Goal: Task Accomplishment & Management: Use online tool/utility

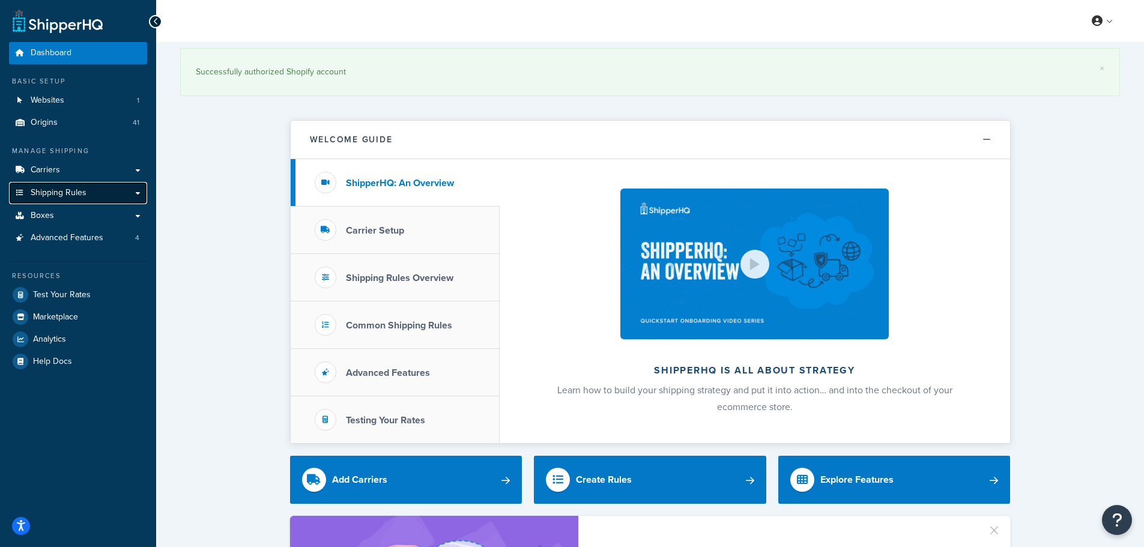
click at [76, 192] on span "Shipping Rules" at bounding box center [59, 193] width 56 height 10
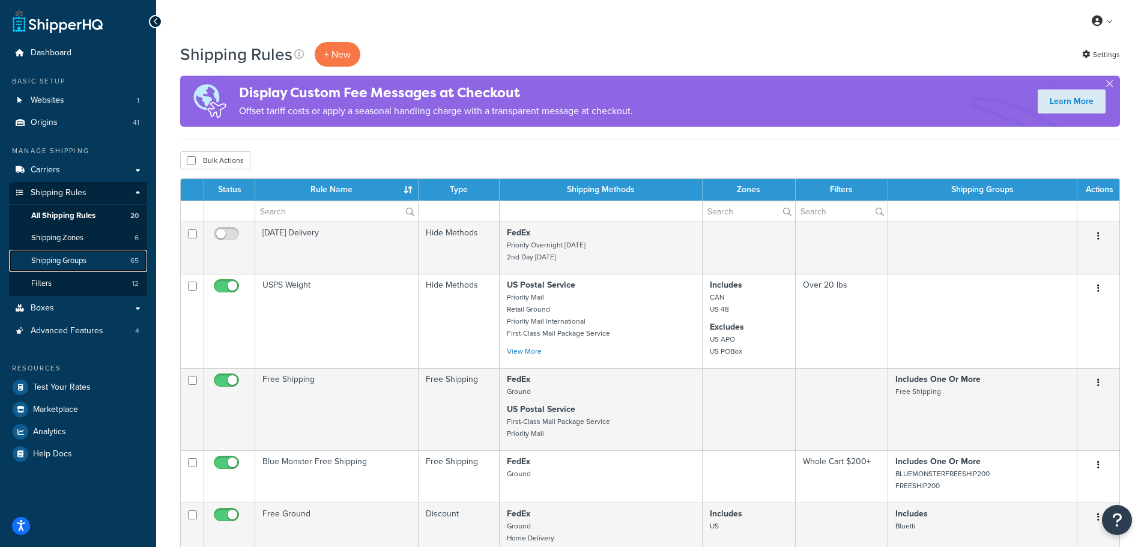
click at [77, 262] on span "Shipping Groups" at bounding box center [58, 261] width 55 height 10
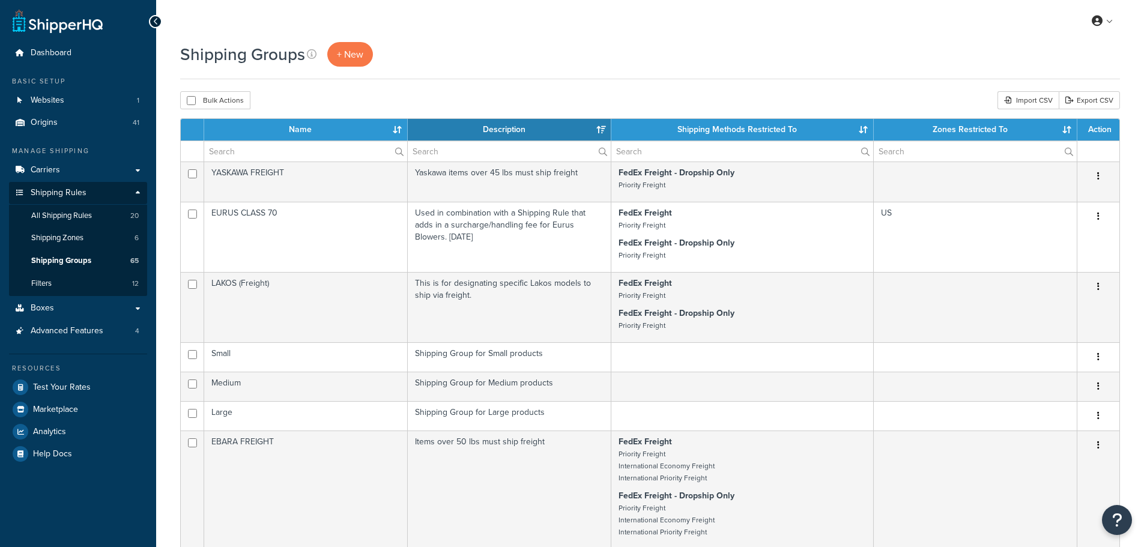
select select "15"
click at [258, 148] on input "text" at bounding box center [305, 151] width 203 height 20
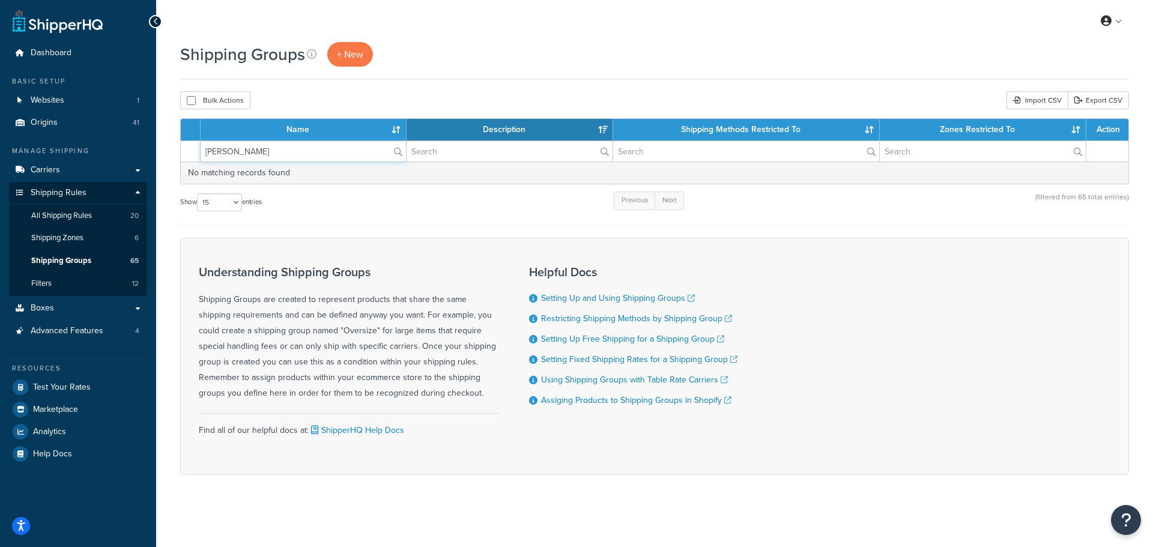
type input "cuvo"
click at [431, 130] on th "Description" at bounding box center [510, 130] width 207 height 22
click at [422, 108] on div "Bulk Actions Duplicate Delete Import CSV Export CSV" at bounding box center [654, 100] width 949 height 18
click at [67, 126] on link "Origins 41" at bounding box center [78, 123] width 138 height 22
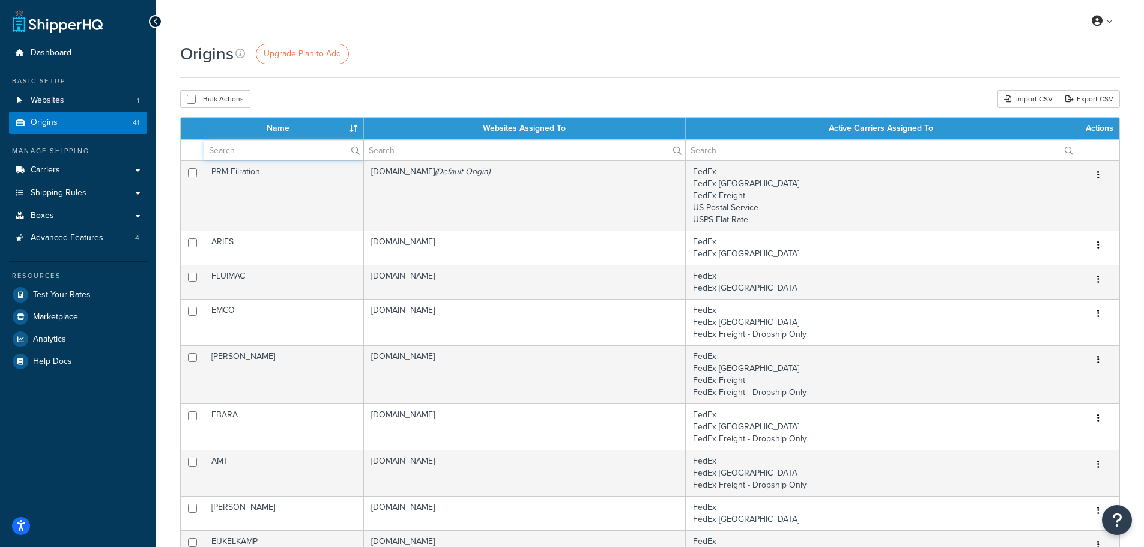
click at [281, 156] on input "text" at bounding box center [283, 150] width 159 height 20
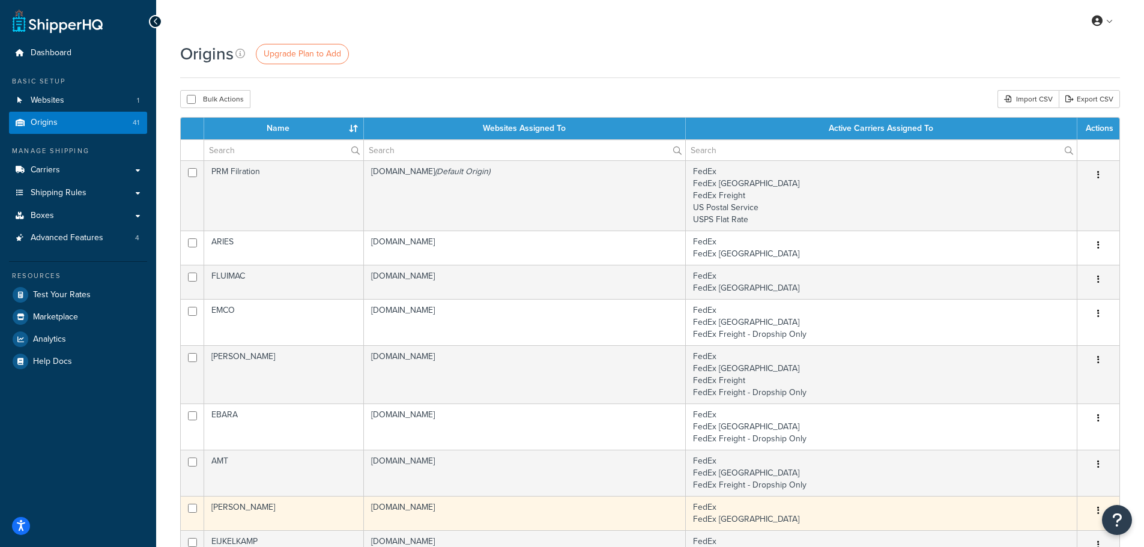
click at [277, 516] on td "CUVO" at bounding box center [284, 513] width 160 height 34
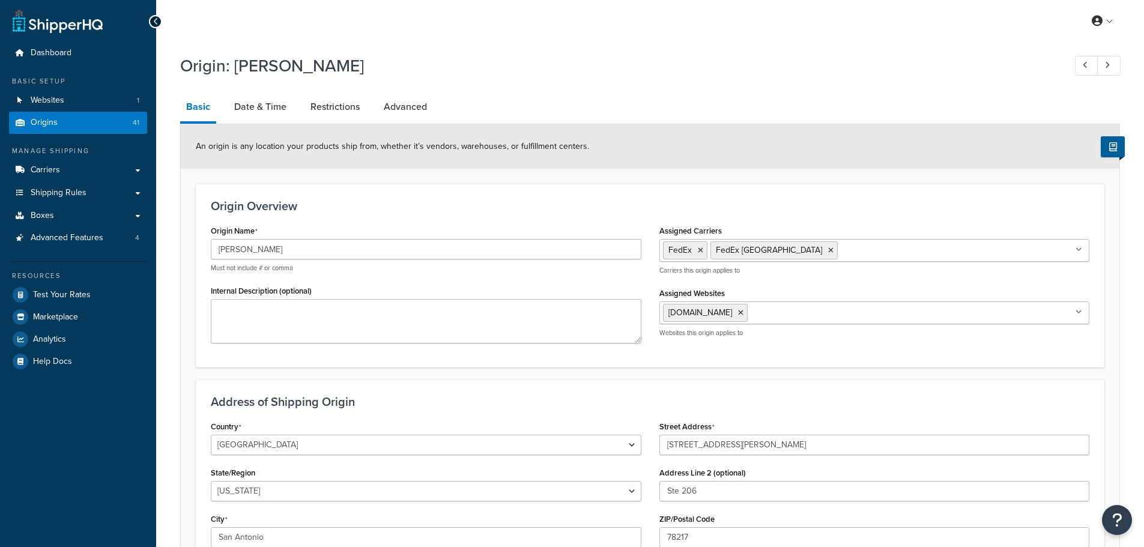
select select "43"
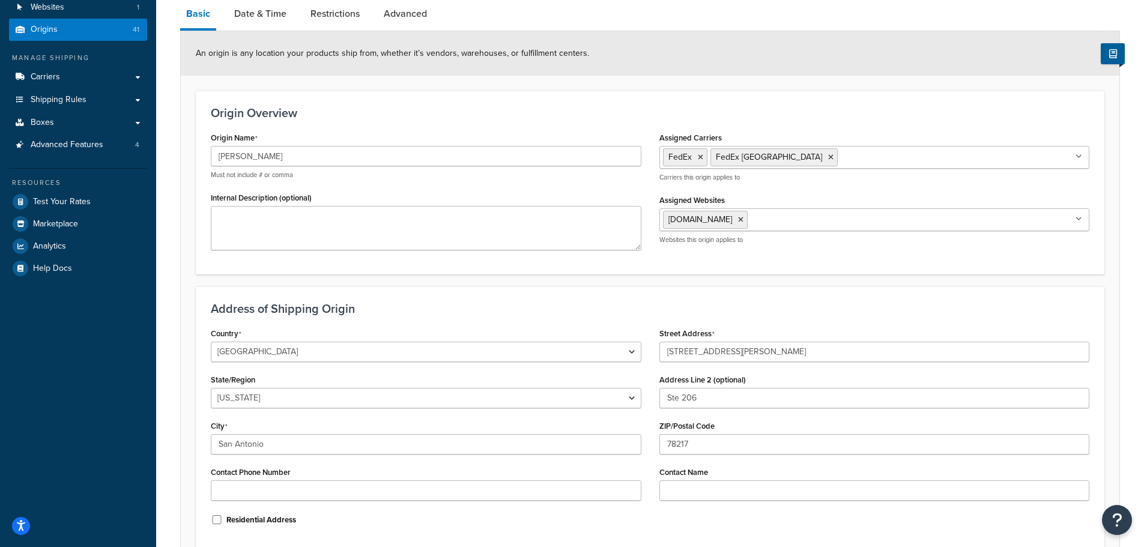
scroll to position [60, 0]
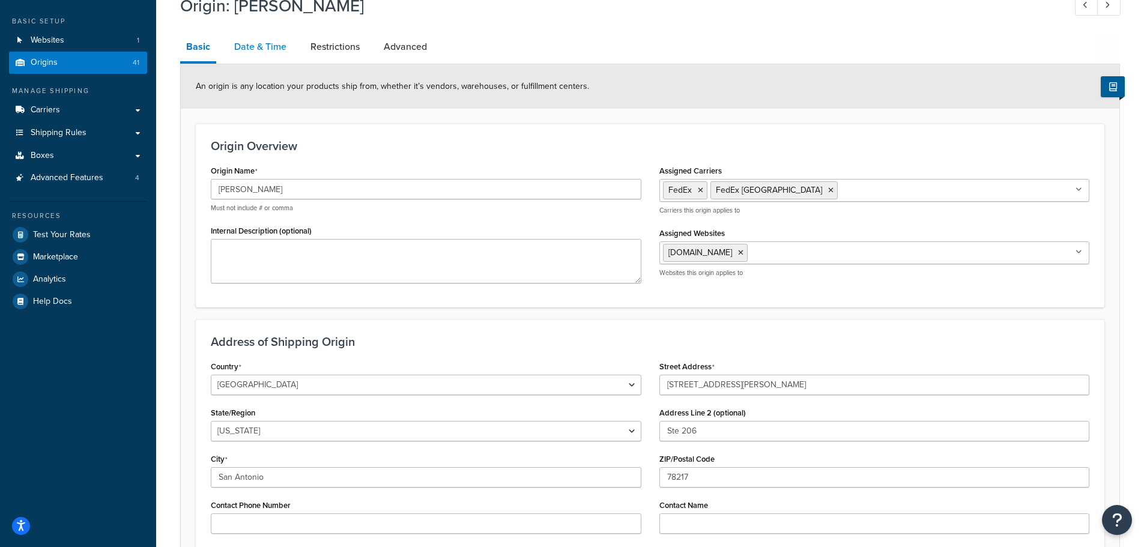
click at [256, 43] on link "Date & Time" at bounding box center [260, 46] width 64 height 29
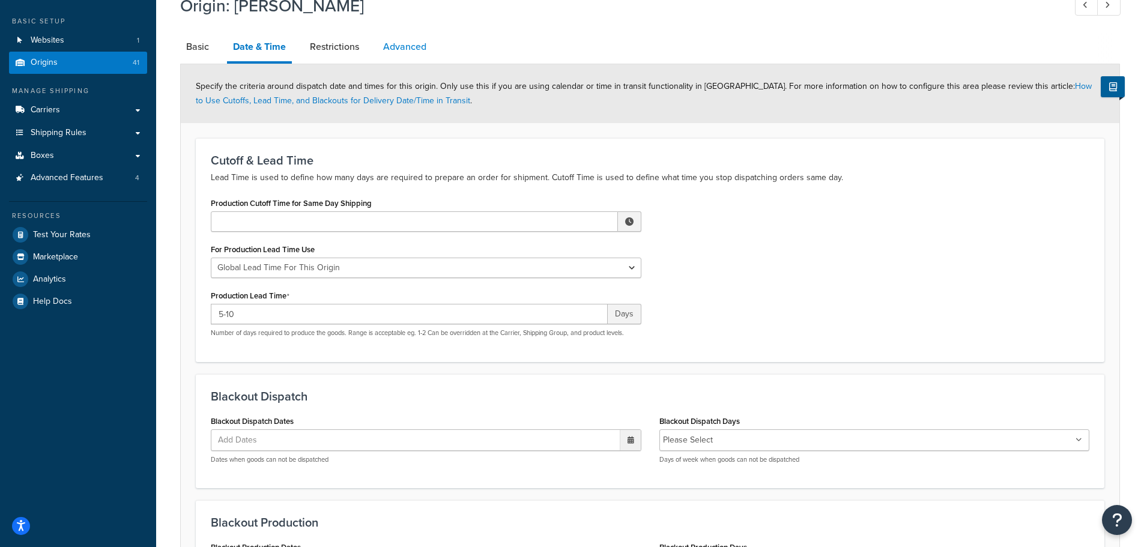
click at [389, 45] on link "Advanced" at bounding box center [404, 46] width 55 height 29
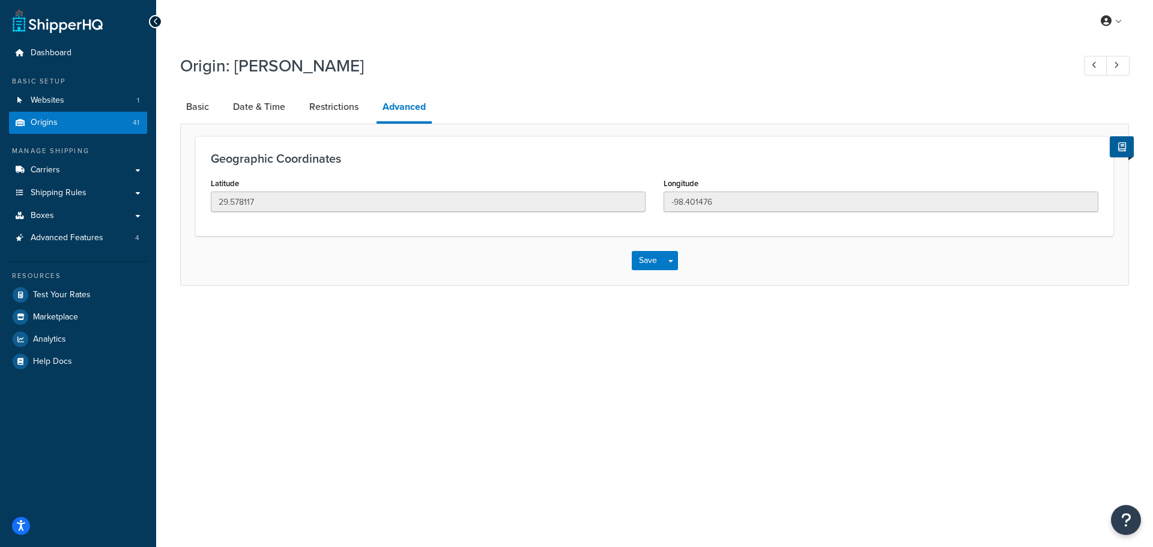
click at [328, 79] on div "Origin: CUVO" at bounding box center [654, 67] width 949 height 38
click at [312, 115] on link "Restrictions" at bounding box center [333, 106] width 61 height 29
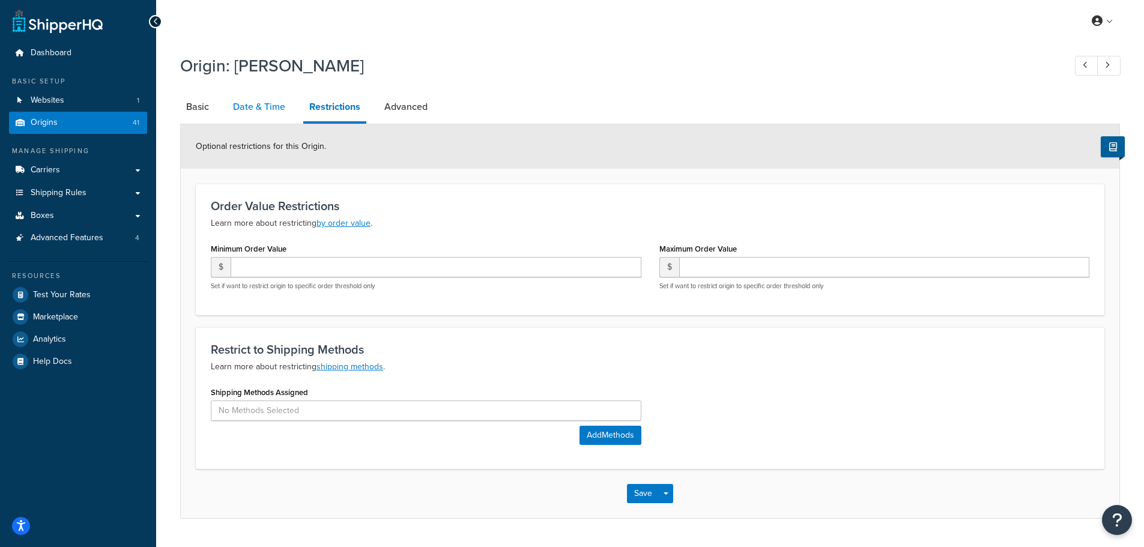
click at [262, 99] on link "Date & Time" at bounding box center [259, 106] width 64 height 29
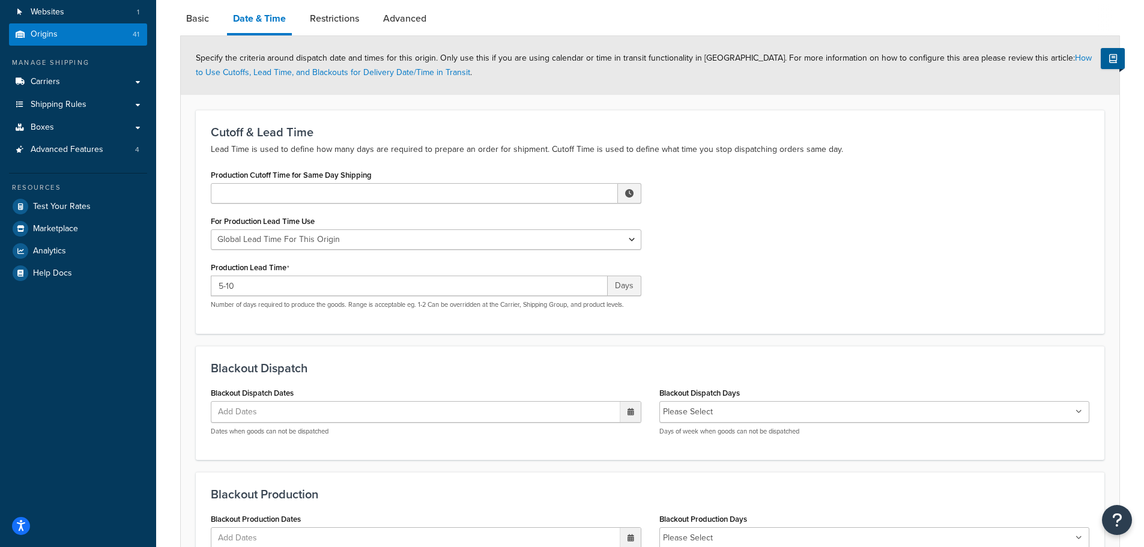
scroll to position [60, 0]
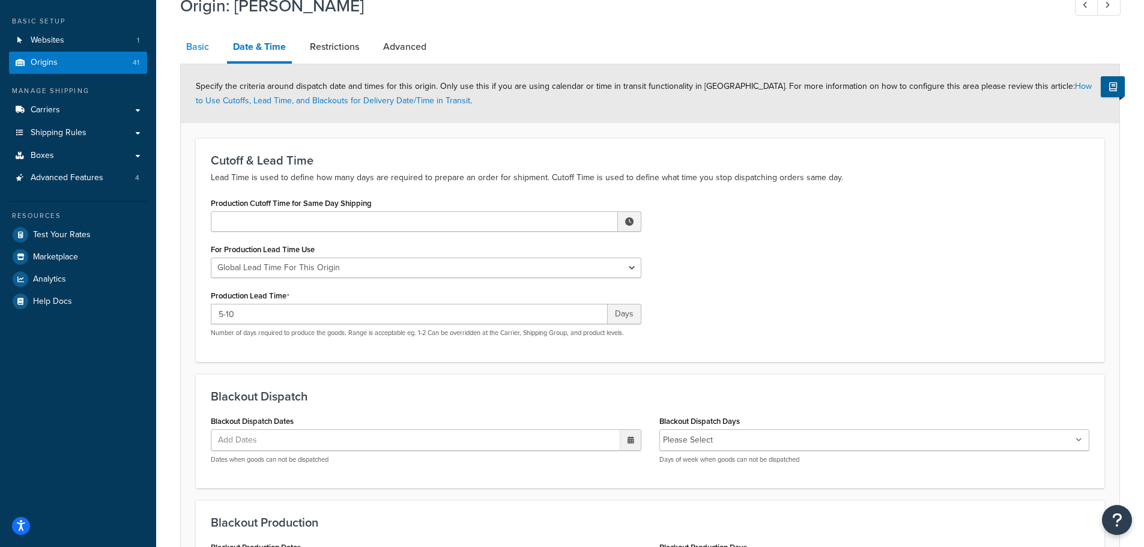
click at [204, 47] on link "Basic" at bounding box center [197, 46] width 35 height 29
select select "43"
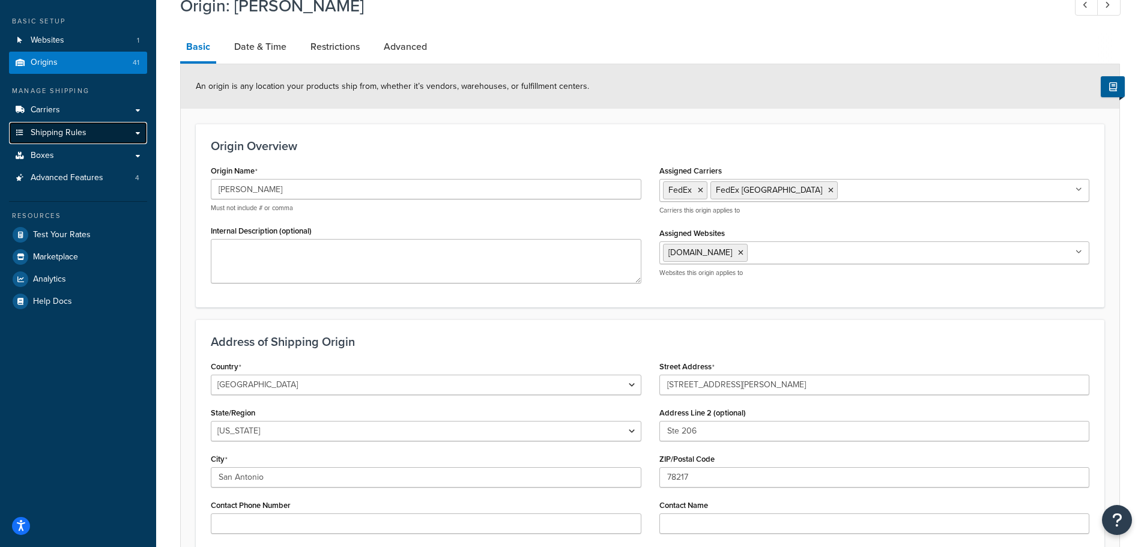
click at [64, 128] on span "Shipping Rules" at bounding box center [59, 133] width 56 height 10
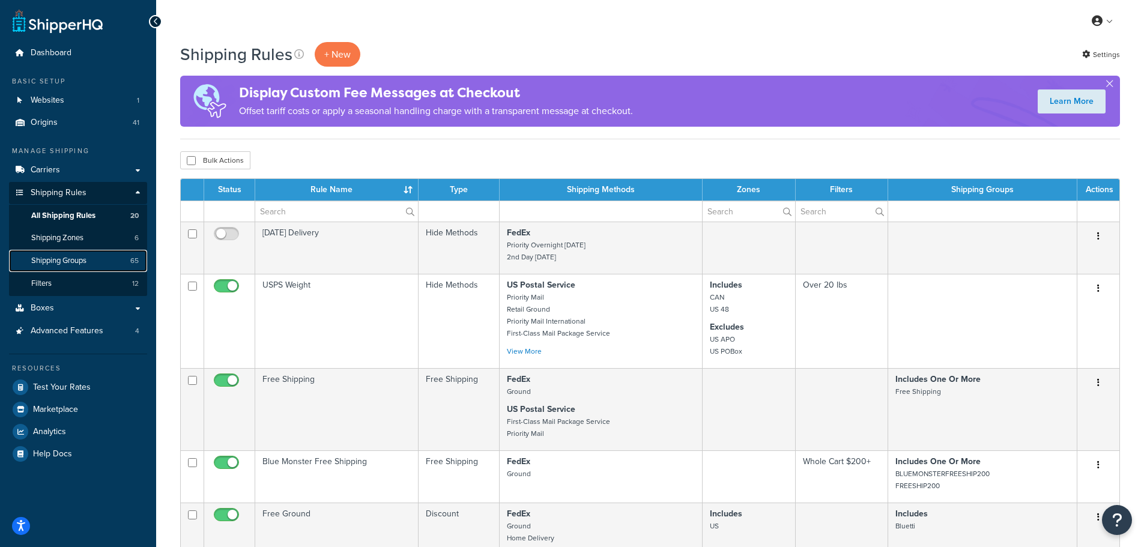
click at [61, 257] on span "Shipping Groups" at bounding box center [58, 261] width 55 height 10
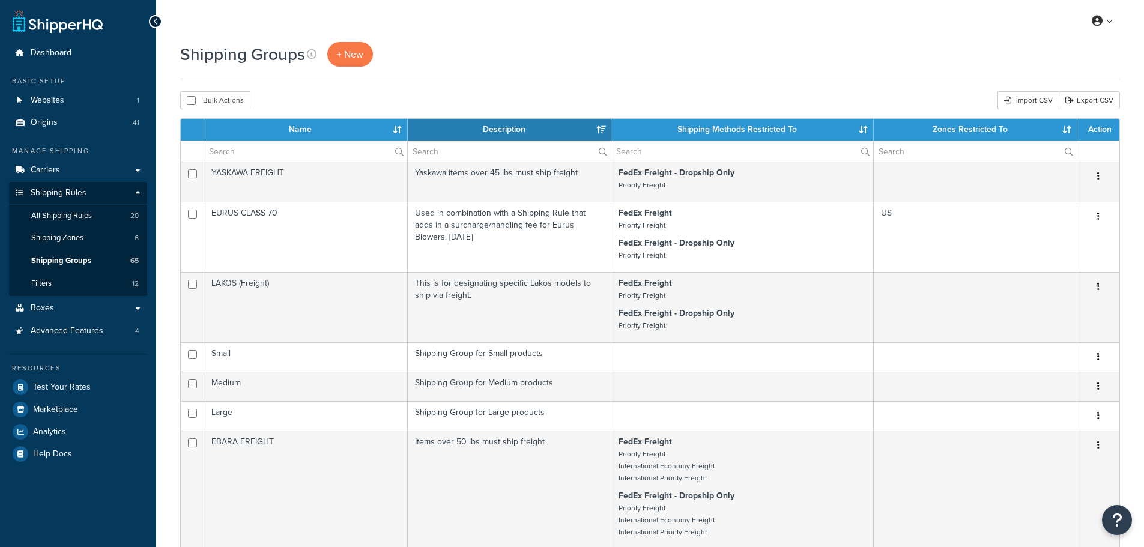
select select "15"
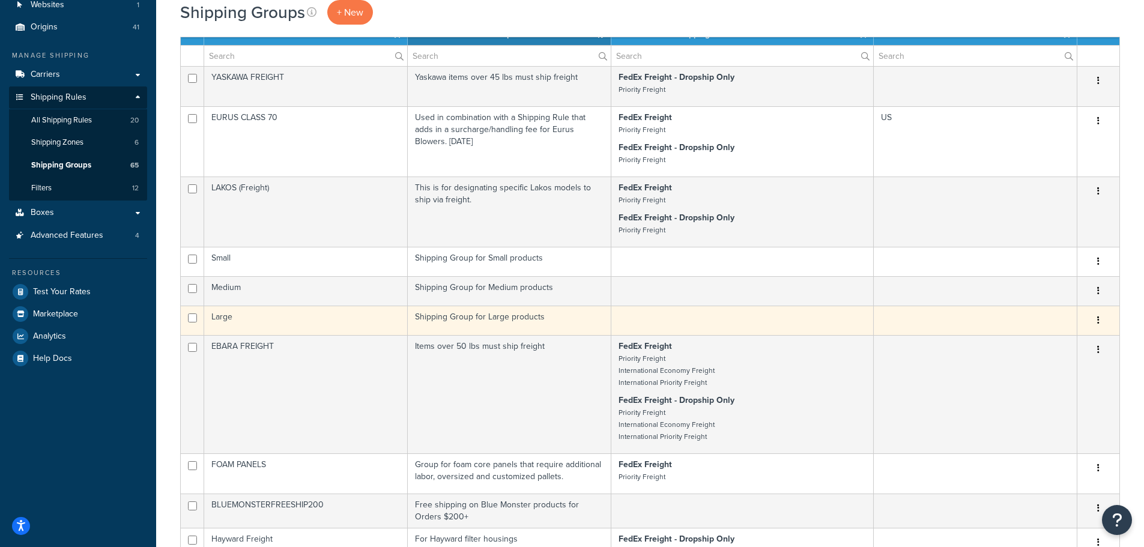
scroll to position [120, 0]
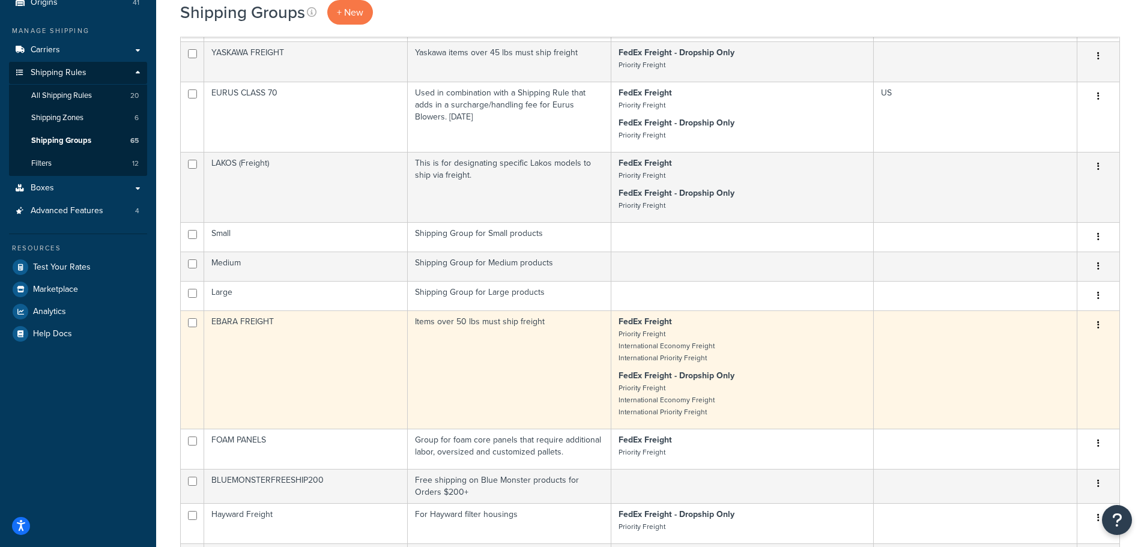
click at [313, 347] on td "EBARA FREIGHT" at bounding box center [306, 369] width 204 height 118
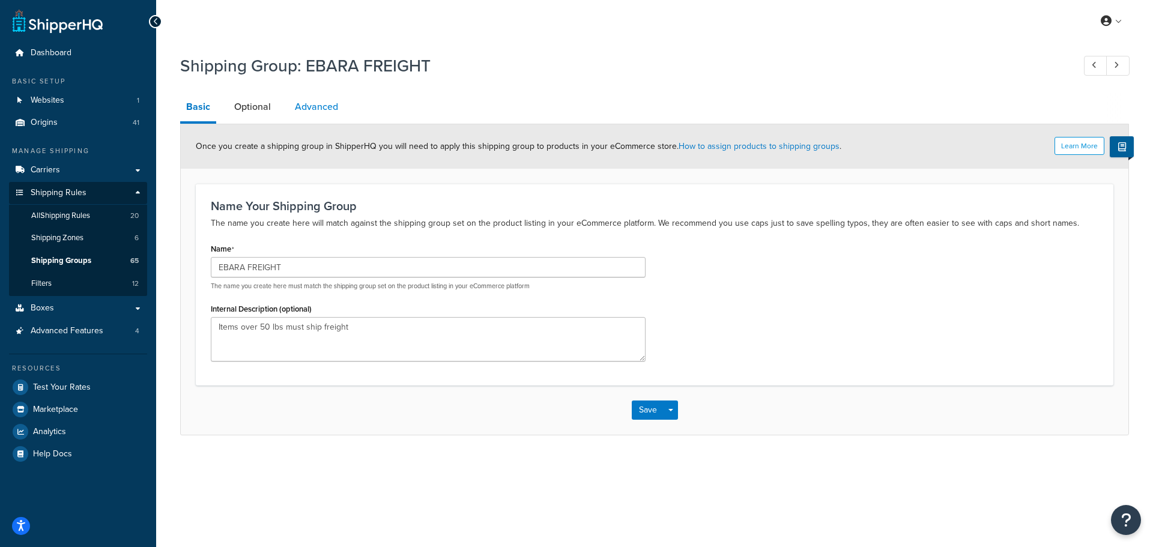
click at [307, 111] on link "Advanced" at bounding box center [316, 106] width 55 height 29
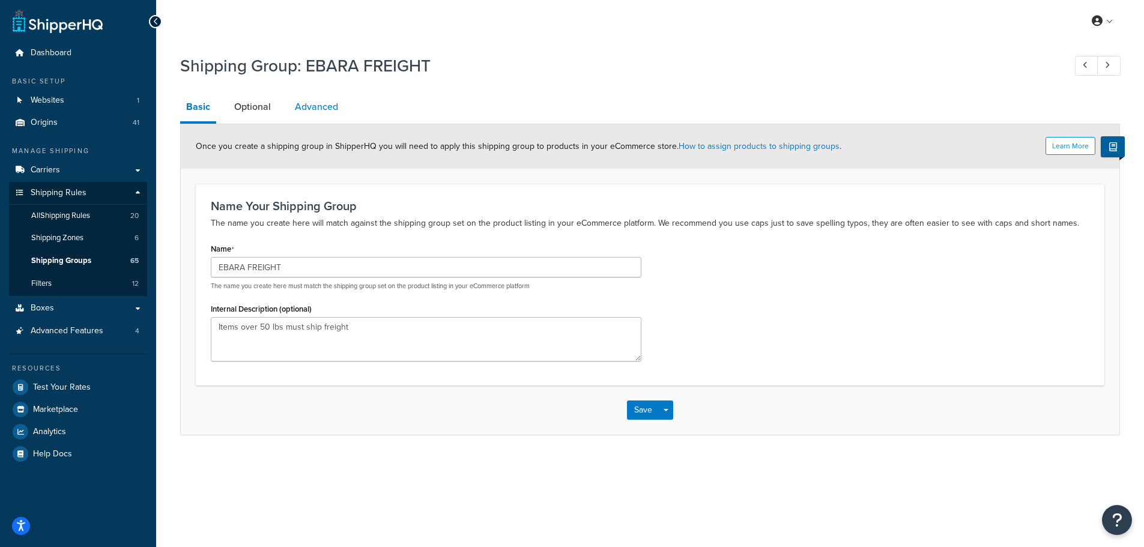
select select "50"
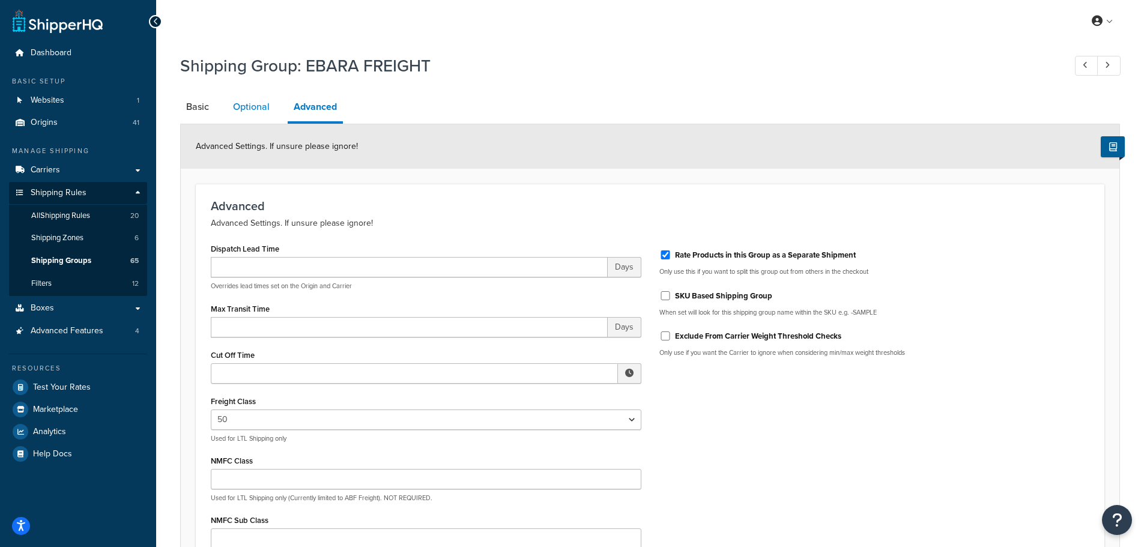
click at [247, 103] on link "Optional" at bounding box center [251, 106] width 49 height 29
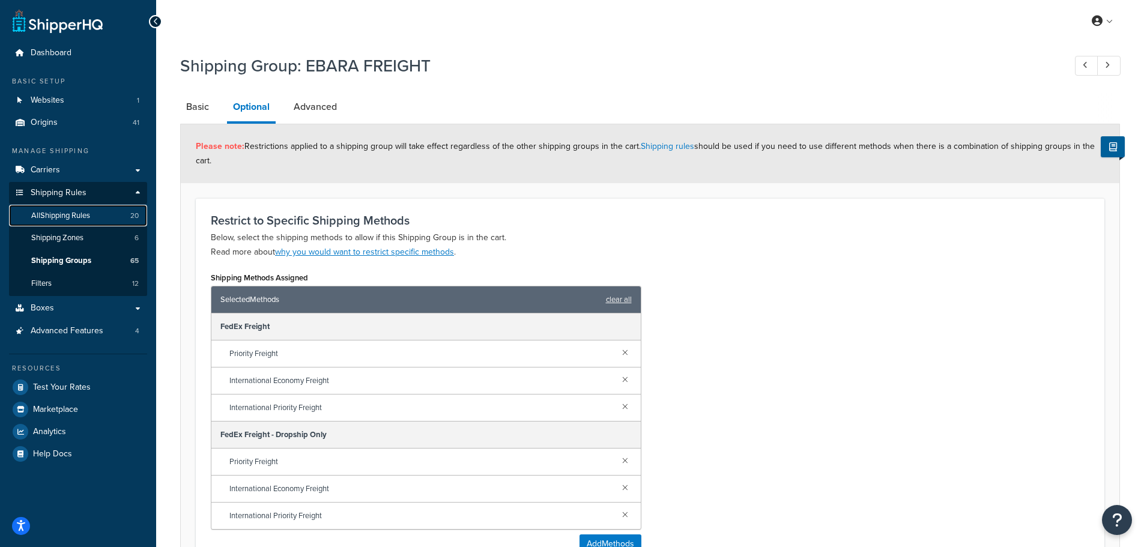
click at [74, 217] on span "All Shipping Rules" at bounding box center [60, 216] width 59 height 10
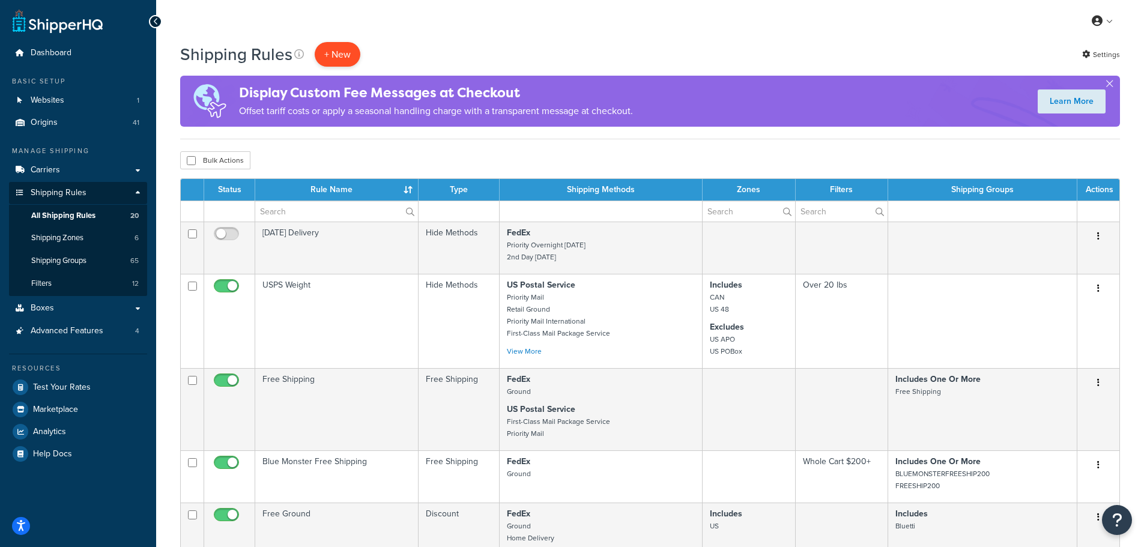
click at [341, 47] on p "+ New" at bounding box center [338, 54] width 46 height 25
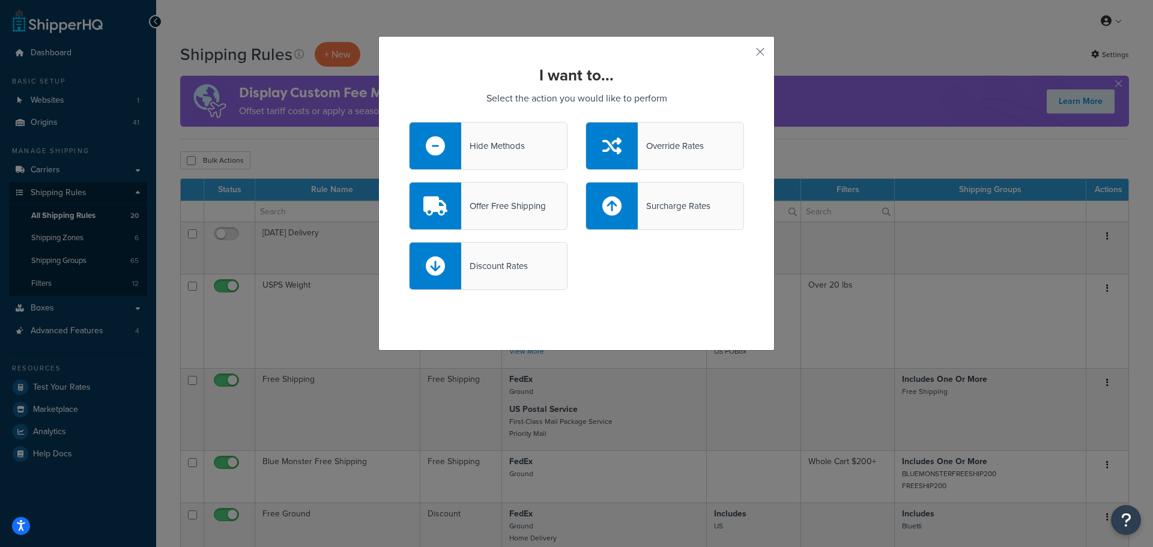
click at [645, 202] on div "Surcharge Rates" at bounding box center [674, 206] width 73 height 17
click at [0, 0] on input "Surcharge Rates" at bounding box center [0, 0] width 0 height 0
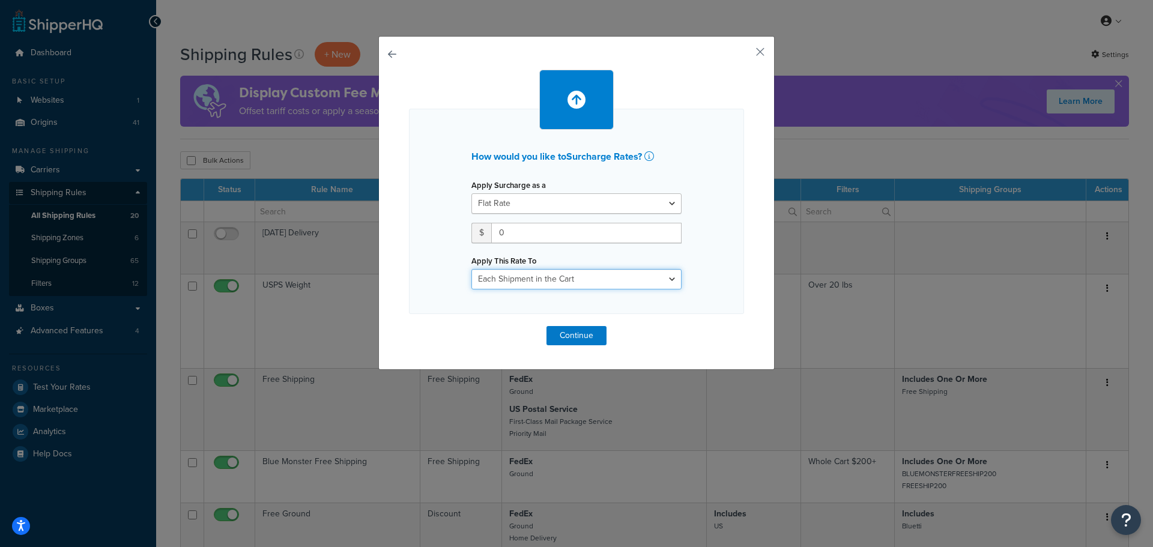
click at [608, 279] on select "Entire Cart Each Shipment in the Cart Each Origin in the Cart Each Shipping Gro…" at bounding box center [576, 279] width 210 height 20
select select "LOCATION"
click at [471, 269] on select "Entire Cart Each Shipment in the Cart Each Origin in the Cart Each Shipping Gro…" at bounding box center [576, 279] width 210 height 20
click at [566, 204] on select "Flat Rate Percentage Flat Rate & Percentage" at bounding box center [576, 203] width 210 height 20
select select "PERCENTAGE"
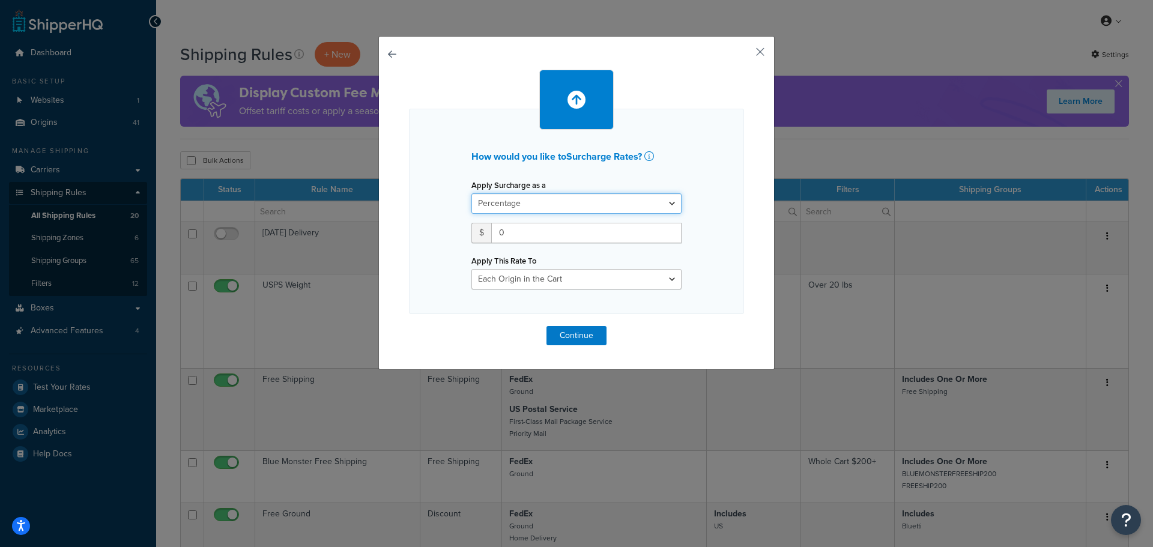
click at [471, 193] on select "Flat Rate Percentage Flat Rate & Percentage" at bounding box center [576, 203] width 210 height 20
click at [527, 229] on input "1" at bounding box center [508, 233] width 75 height 20
drag, startPoint x: 512, startPoint y: 231, endPoint x: 453, endPoint y: 231, distance: 58.8
click at [453, 231] on div "How would you like to Surcharge Rates ? Apply Surcharge as a Flat Rate Percenta…" at bounding box center [576, 211] width 335 height 205
type input "45"
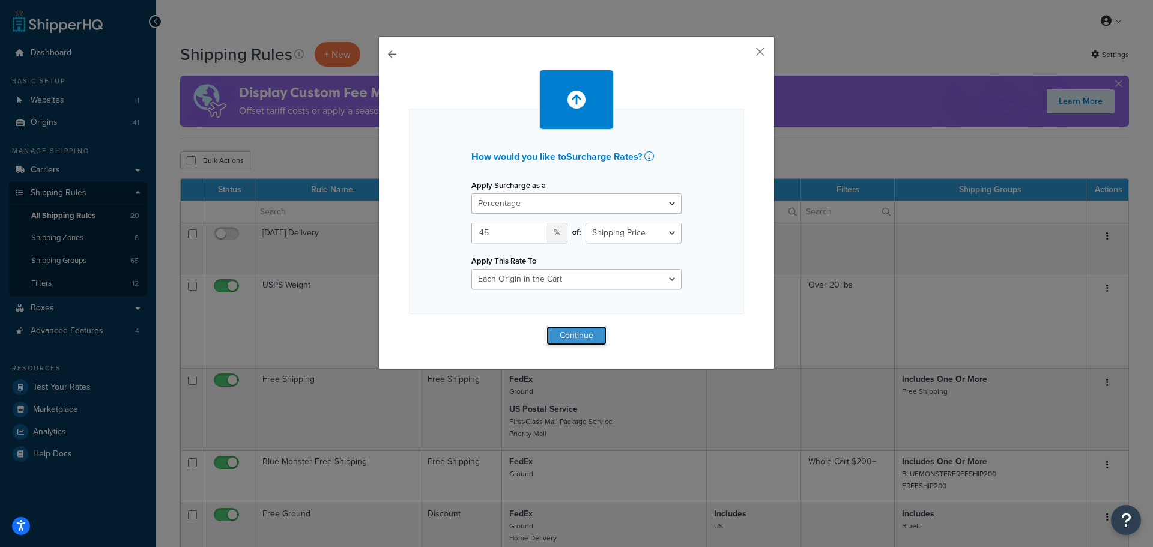
click at [581, 334] on button "Continue" at bounding box center [576, 335] width 60 height 19
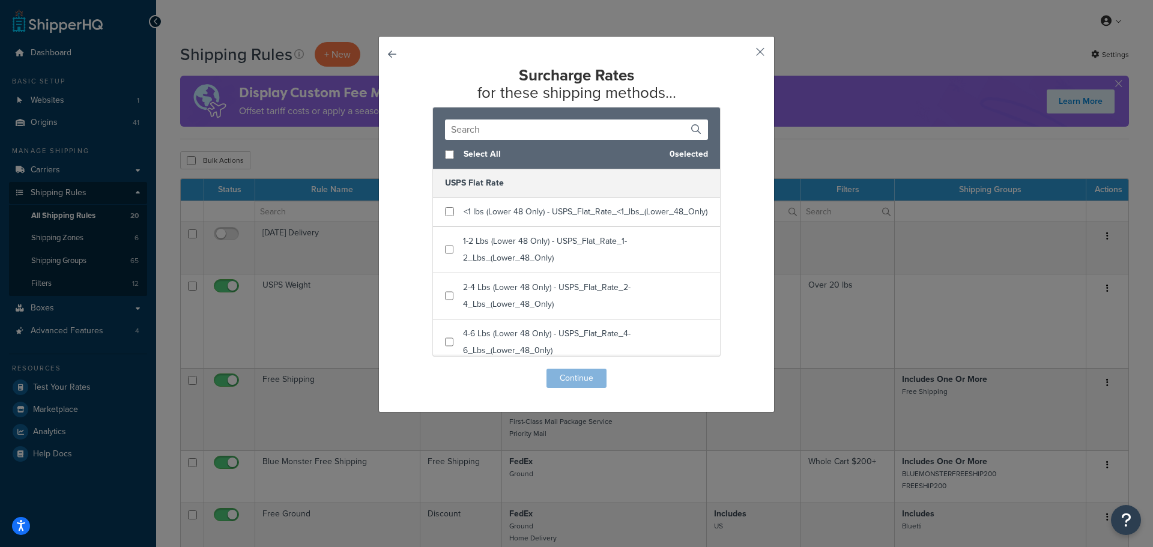
click at [464, 156] on span "Select All" at bounding box center [562, 154] width 196 height 17
checkbox input "true"
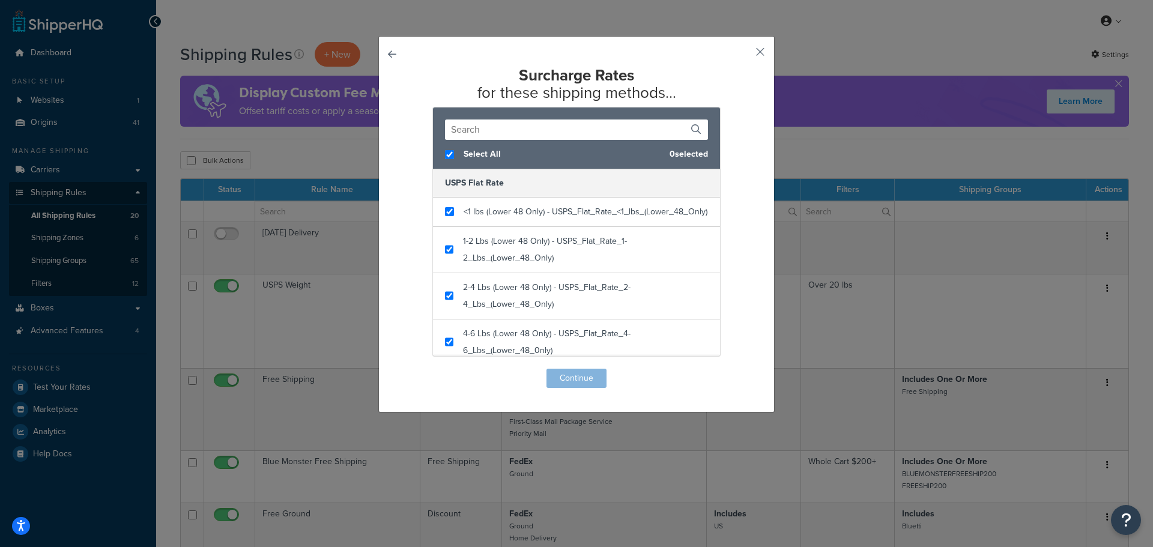
checkbox input "true"
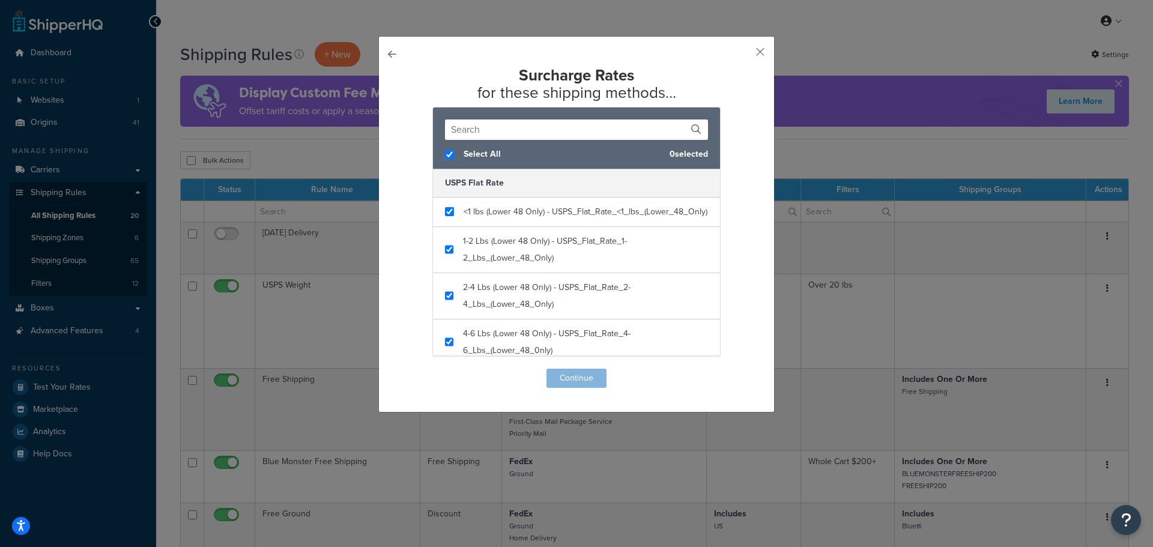
checkbox input "true"
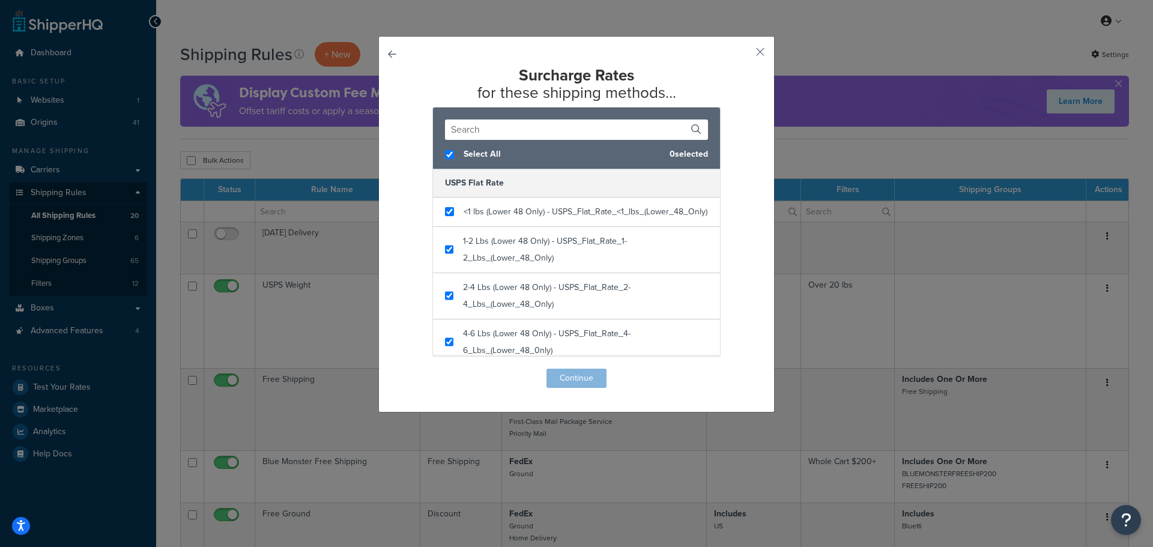
checkbox input "true"
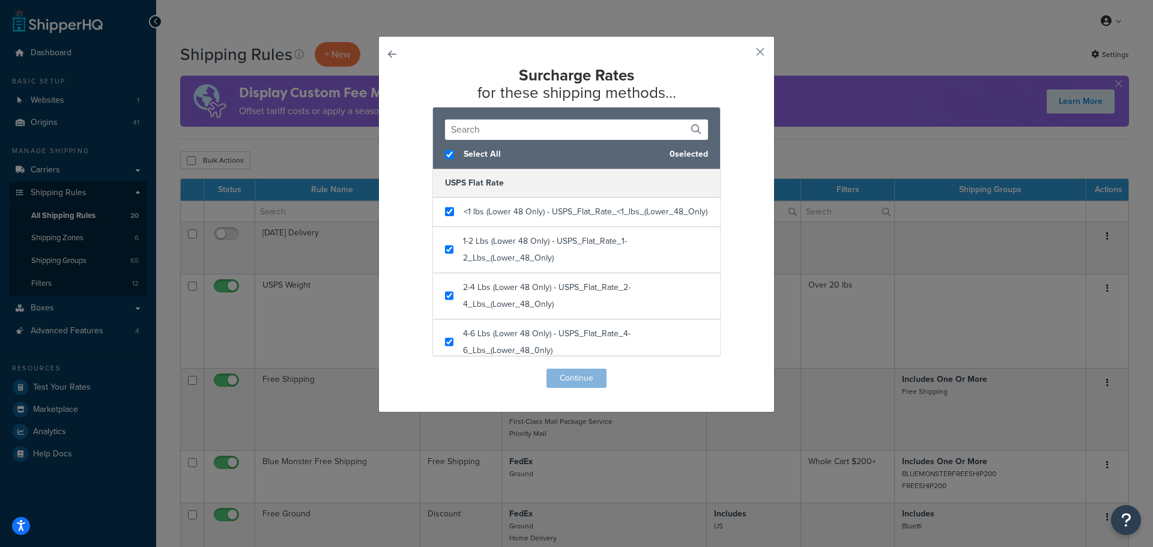
checkbox input "true"
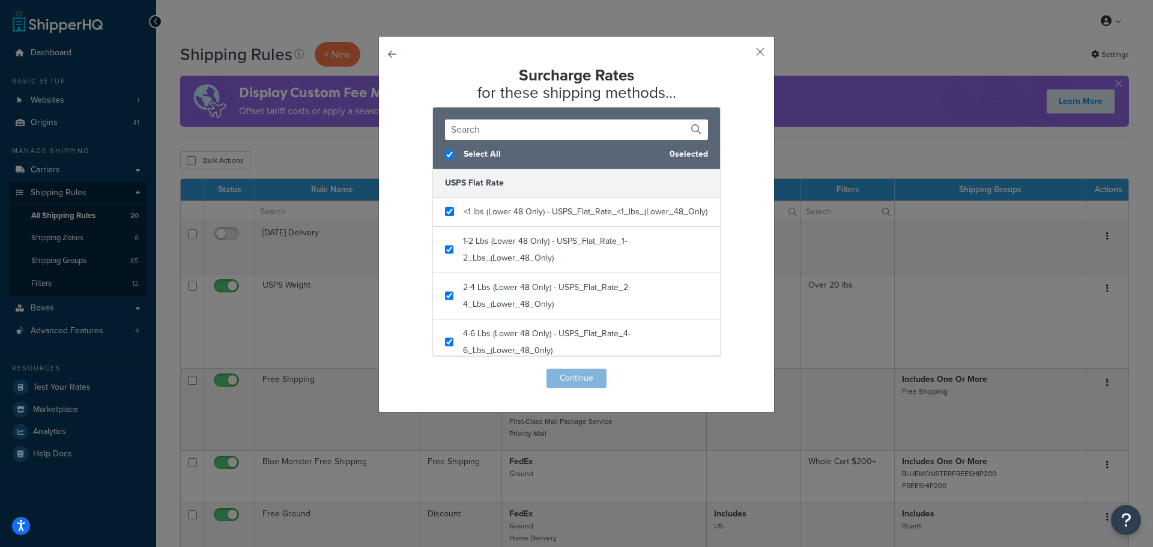
checkbox input "true"
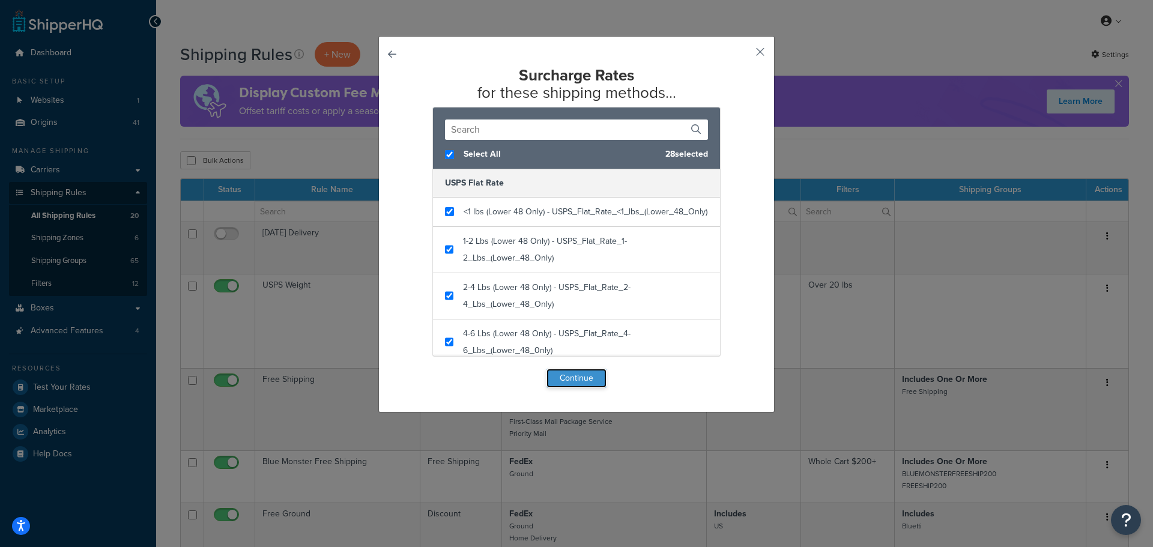
click at [570, 381] on button "Continue" at bounding box center [576, 378] width 60 height 19
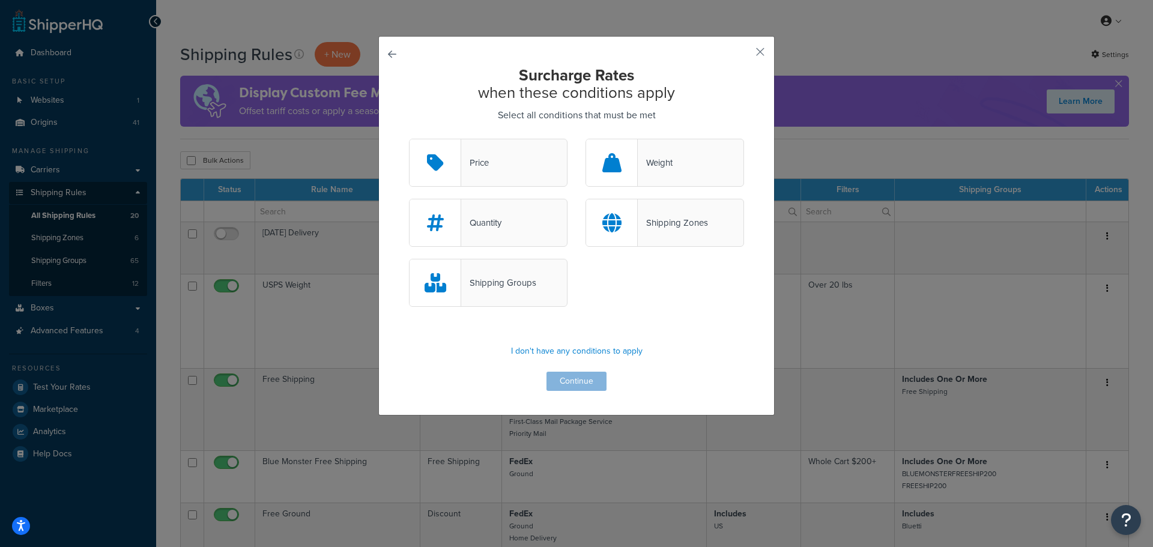
click at [561, 383] on div "Surcharge Rates when these conditions apply Select all conditions that must be …" at bounding box center [576, 229] width 335 height 324
click at [569, 351] on p "I don't have any conditions to apply" at bounding box center [576, 351] width 335 height 17
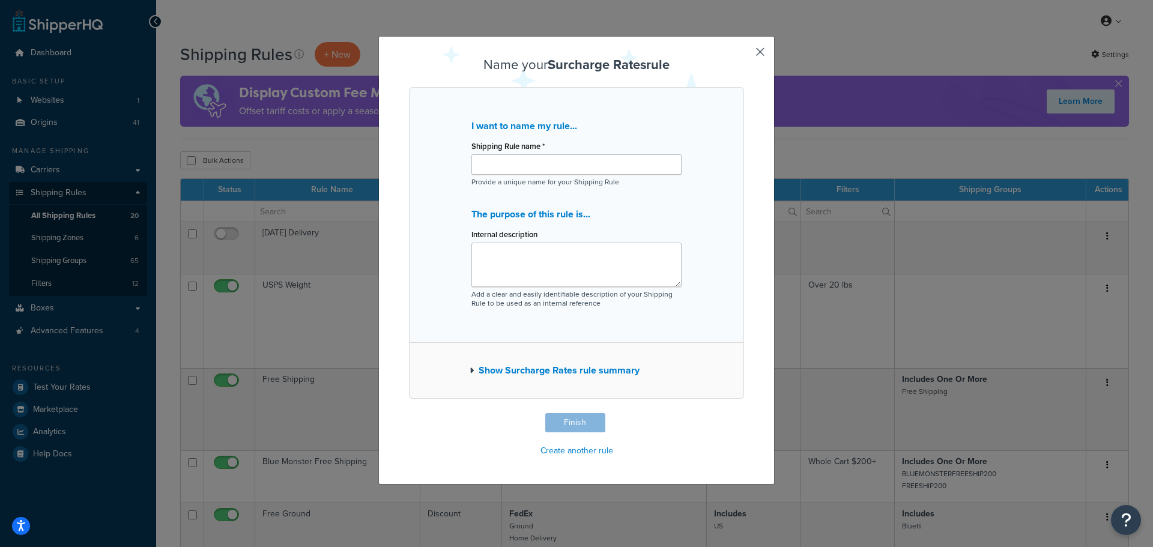
click at [551, 369] on button "Show Surcharge Rates rule summary" at bounding box center [555, 370] width 170 height 17
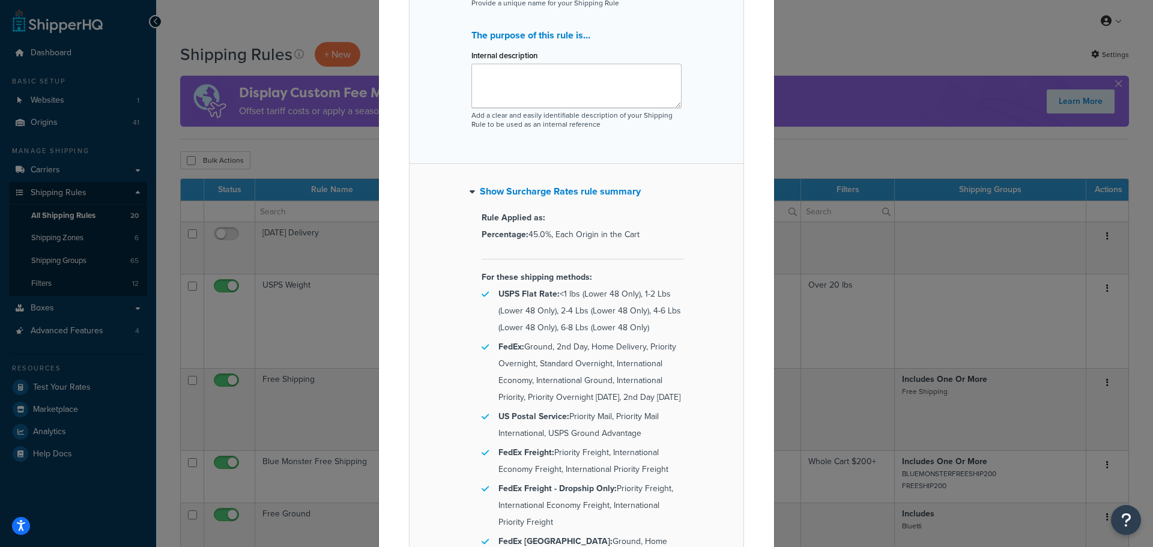
scroll to position [180, 0]
click at [521, 199] on button "Show Surcharge Rates rule summary" at bounding box center [555, 190] width 171 height 17
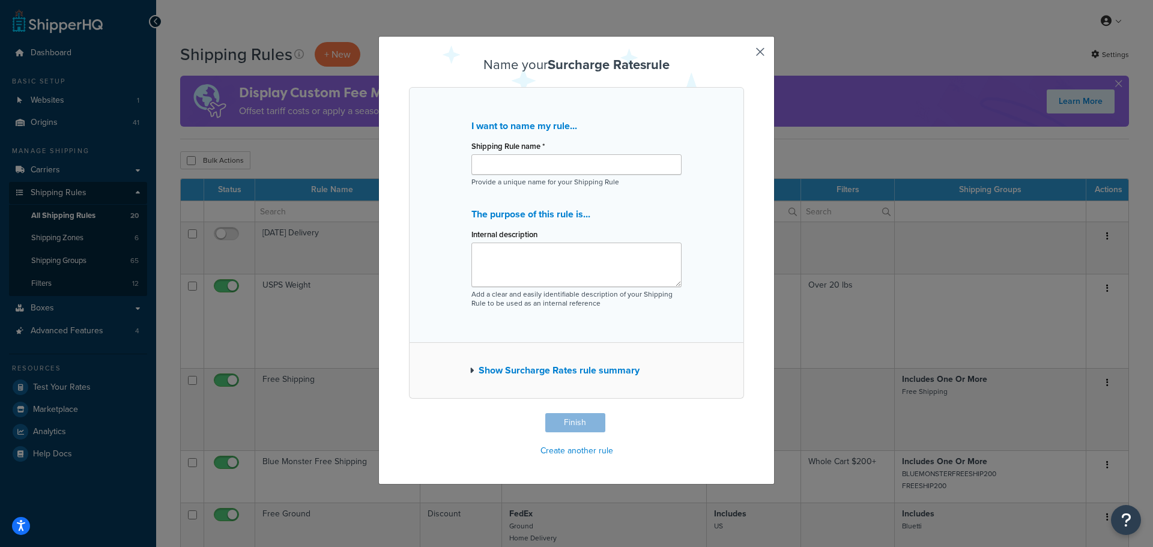
scroll to position [0, 0]
click at [744, 413] on button "button" at bounding box center [742, 414] width 3 height 3
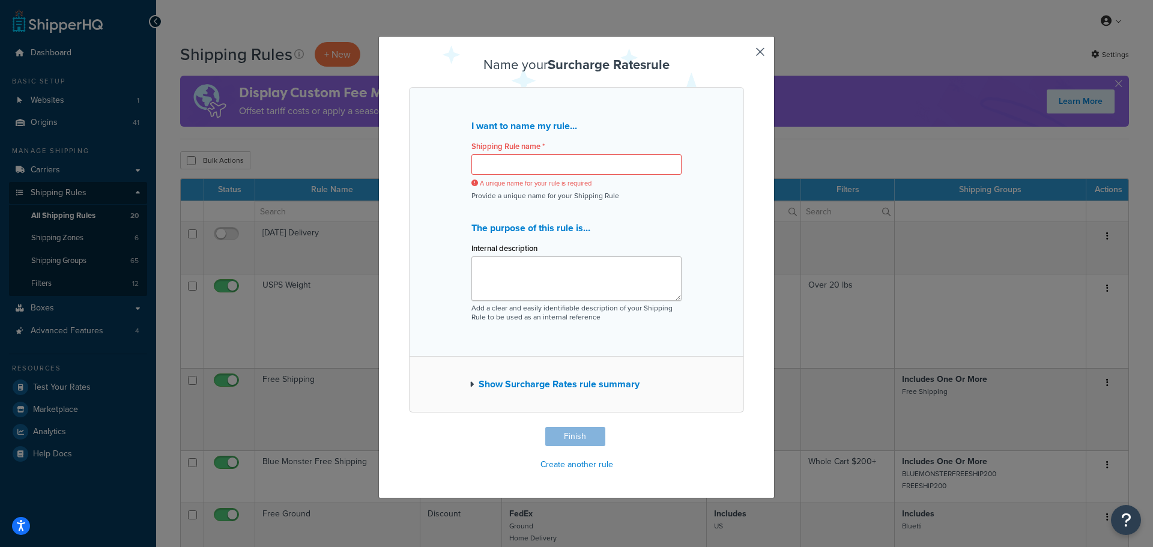
click at [744, 427] on button "button" at bounding box center [742, 428] width 3 height 3
click at [763, 48] on div "Name your Surcharge Rates rule I want to name my rule... Shipping Rule name * A…" at bounding box center [576, 267] width 396 height 462
click at [744, 427] on button "button" at bounding box center [742, 428] width 3 height 3
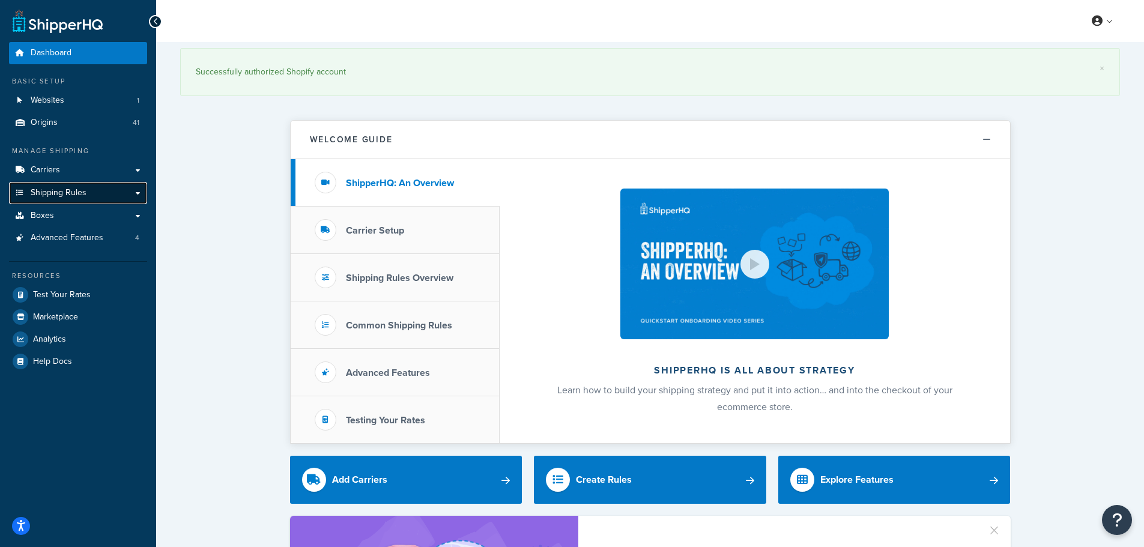
click at [66, 191] on span "Shipping Rules" at bounding box center [59, 193] width 56 height 10
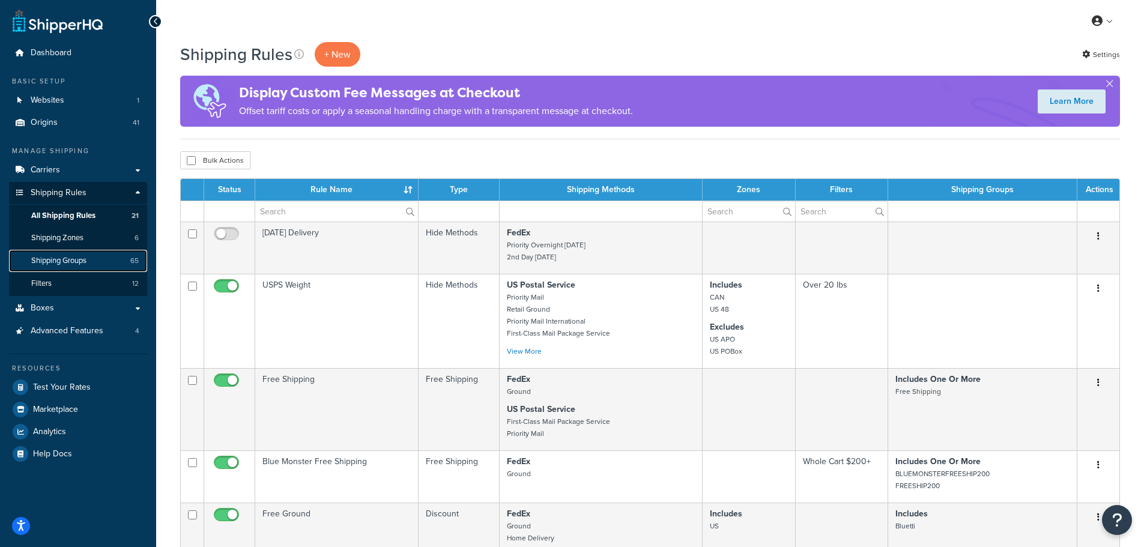
click at [72, 257] on span "Shipping Groups" at bounding box center [58, 261] width 55 height 10
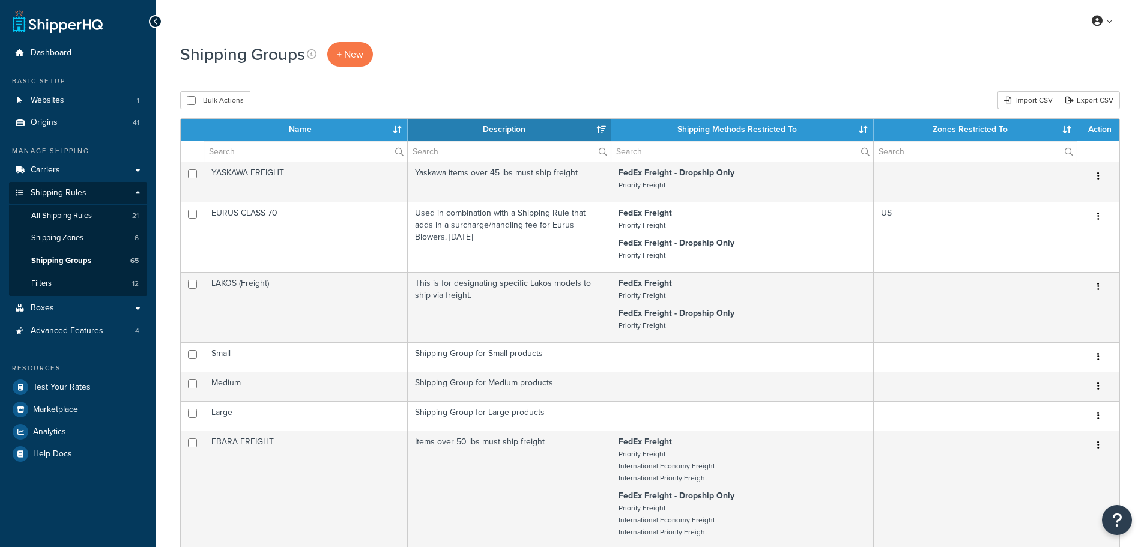
select select "15"
click at [361, 58] on span "+ New" at bounding box center [350, 54] width 26 height 14
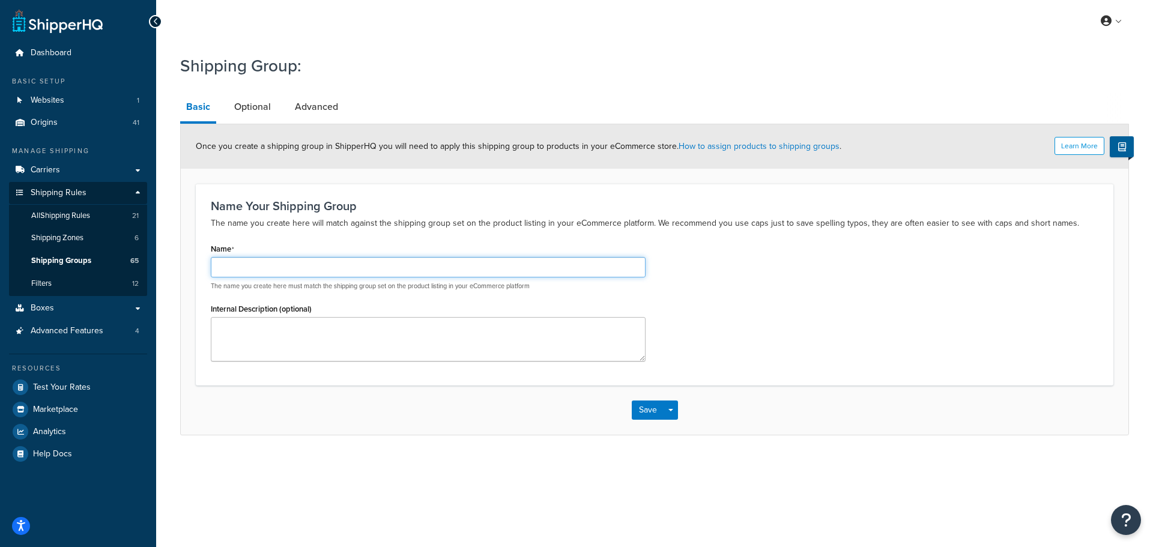
click at [283, 264] on input "Name" at bounding box center [428, 267] width 435 height 20
type input "[PERSON_NAME]"
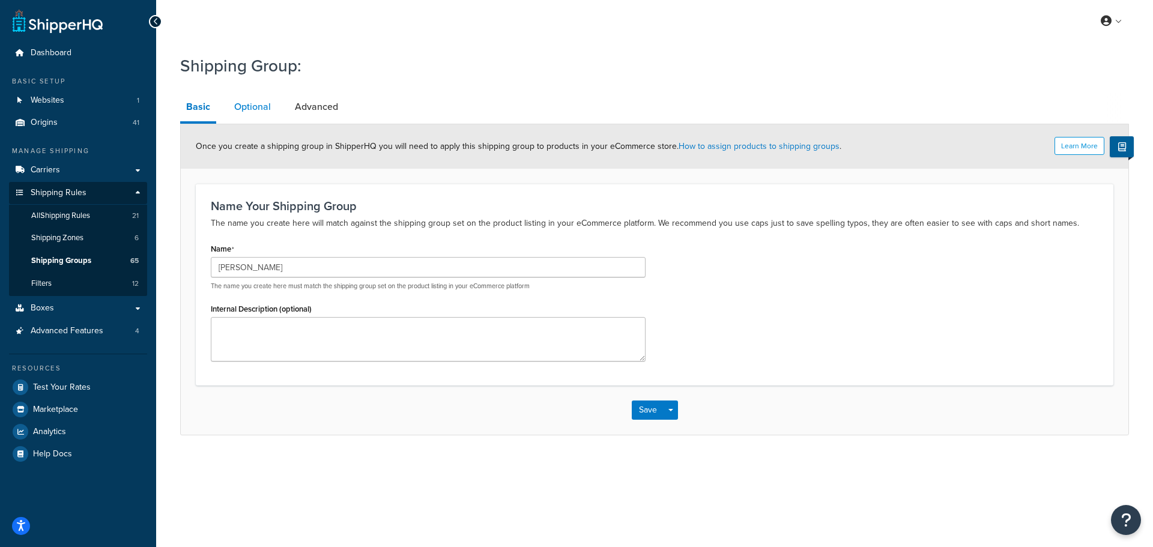
click at [265, 113] on link "Optional" at bounding box center [252, 106] width 49 height 29
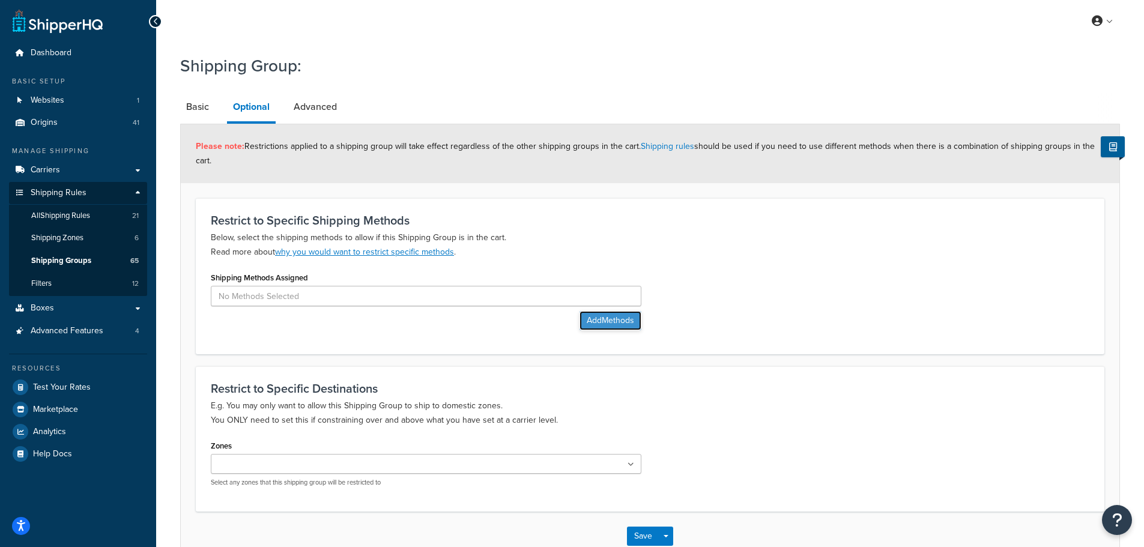
click at [592, 323] on button "Add Methods" at bounding box center [610, 320] width 62 height 19
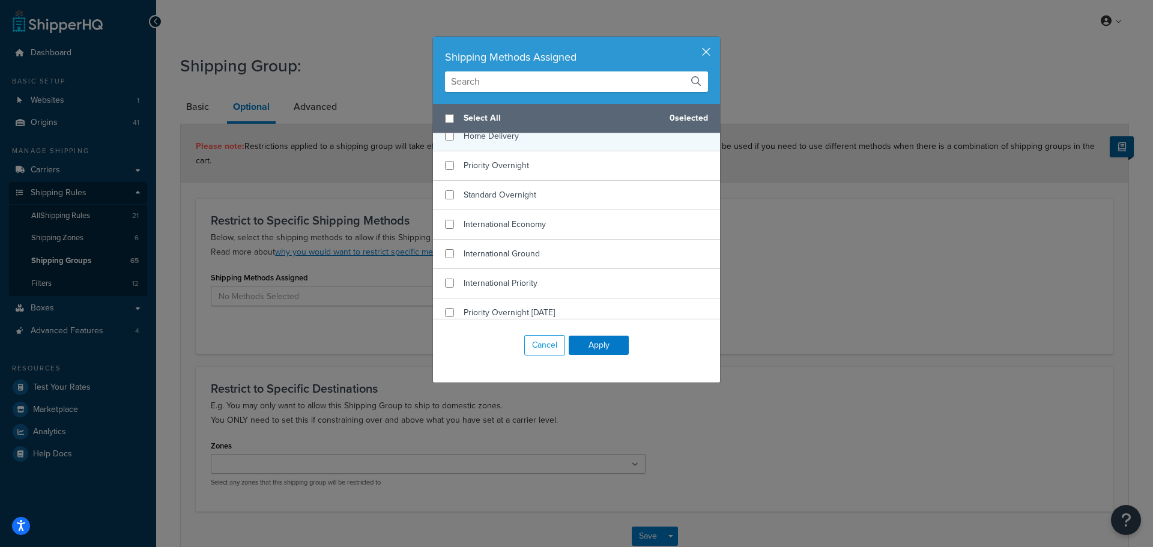
scroll to position [264, 0]
click at [445, 142] on input "checkbox" at bounding box center [449, 137] width 9 height 9
checkbox input "true"
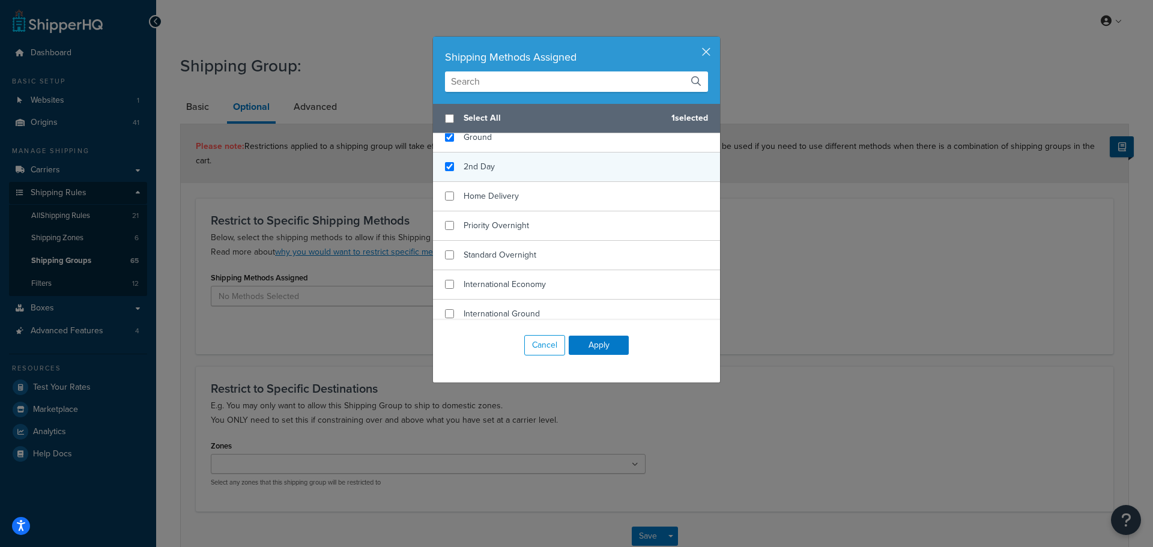
checkbox input "true"
click at [444, 178] on div "2nd Day" at bounding box center [576, 167] width 287 height 29
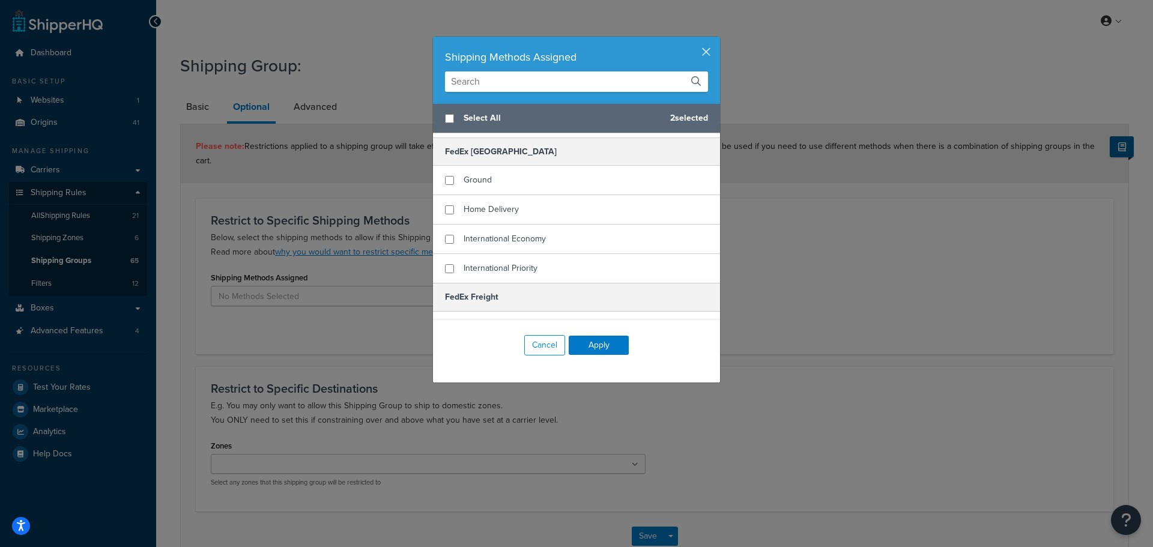
scroll to position [564, 0]
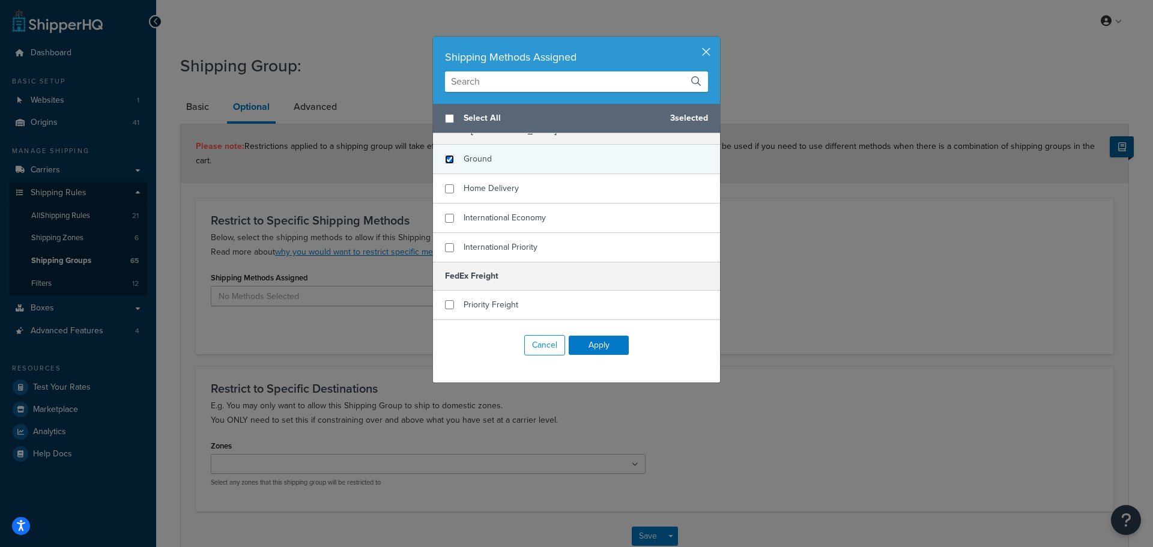
click at [445, 164] on input "checkbox" at bounding box center [449, 159] width 9 height 9
checkbox input "true"
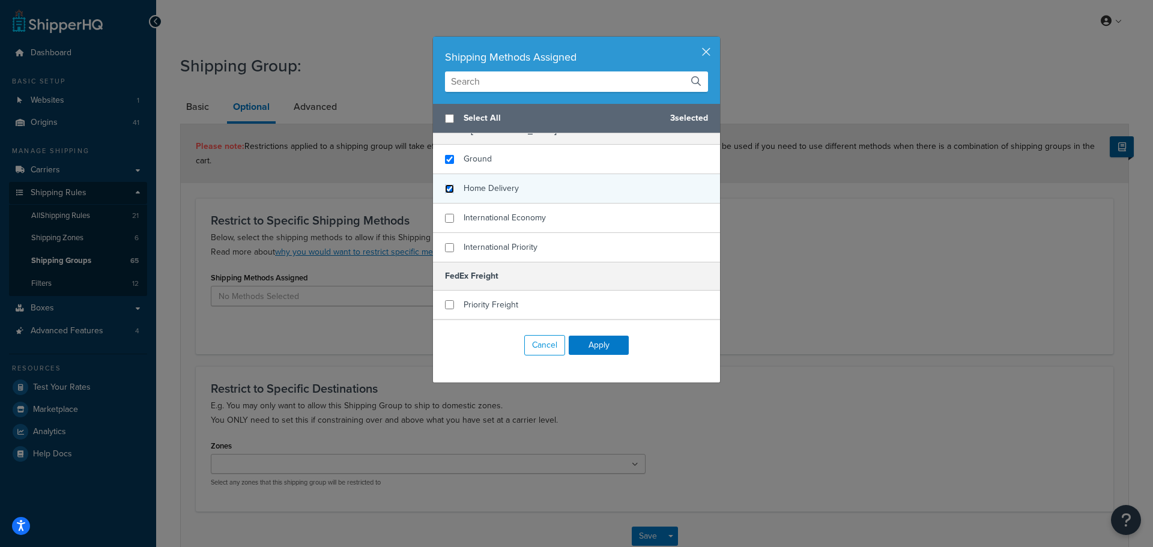
click at [445, 193] on input "checkbox" at bounding box center [449, 188] width 9 height 9
checkbox input "true"
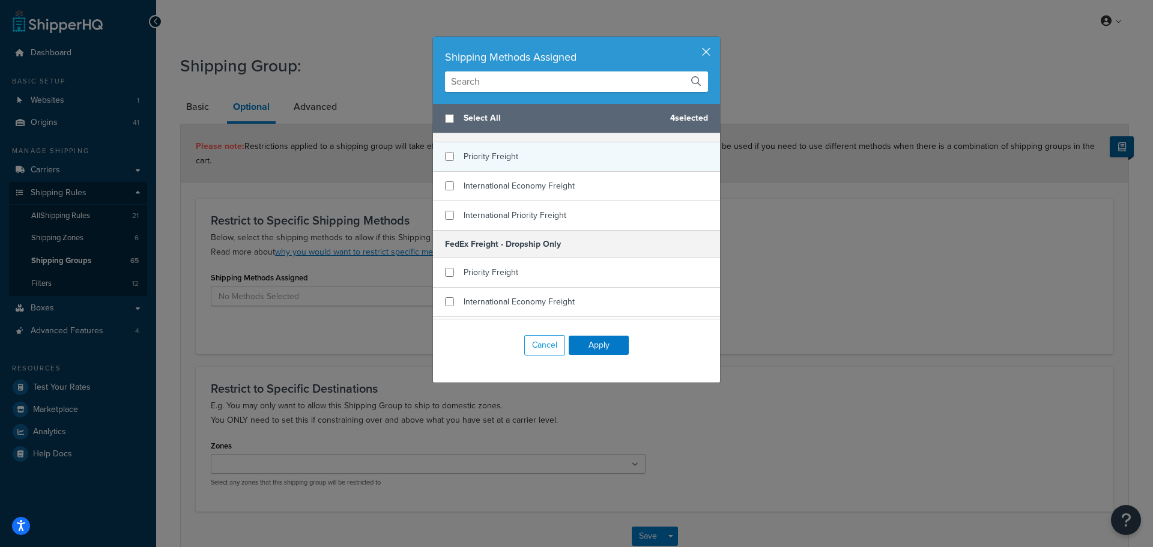
scroll to position [744, 0]
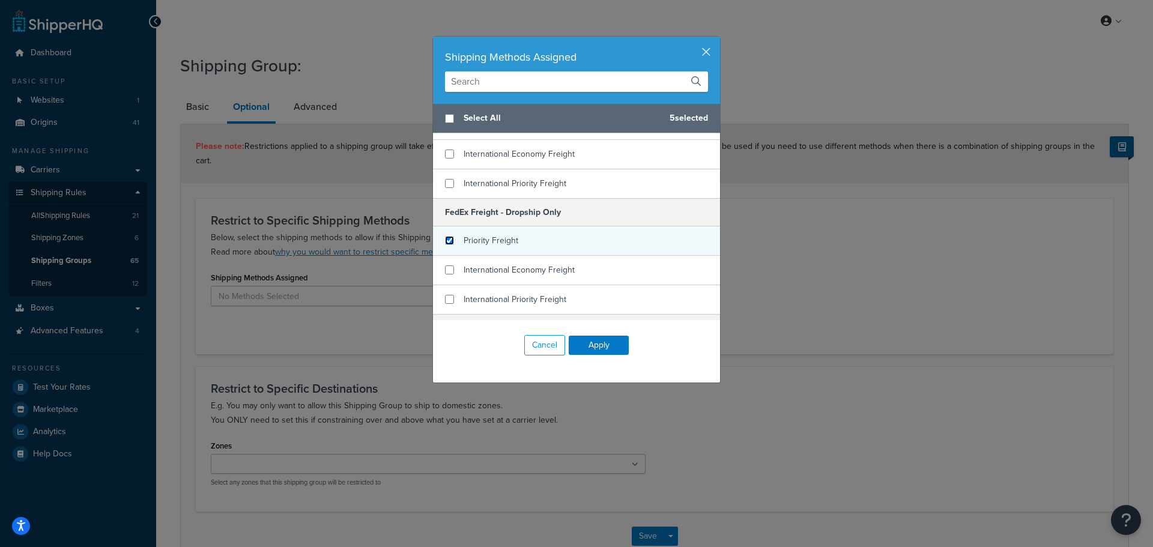
click at [447, 245] on input "checkbox" at bounding box center [449, 240] width 9 height 9
checkbox input "true"
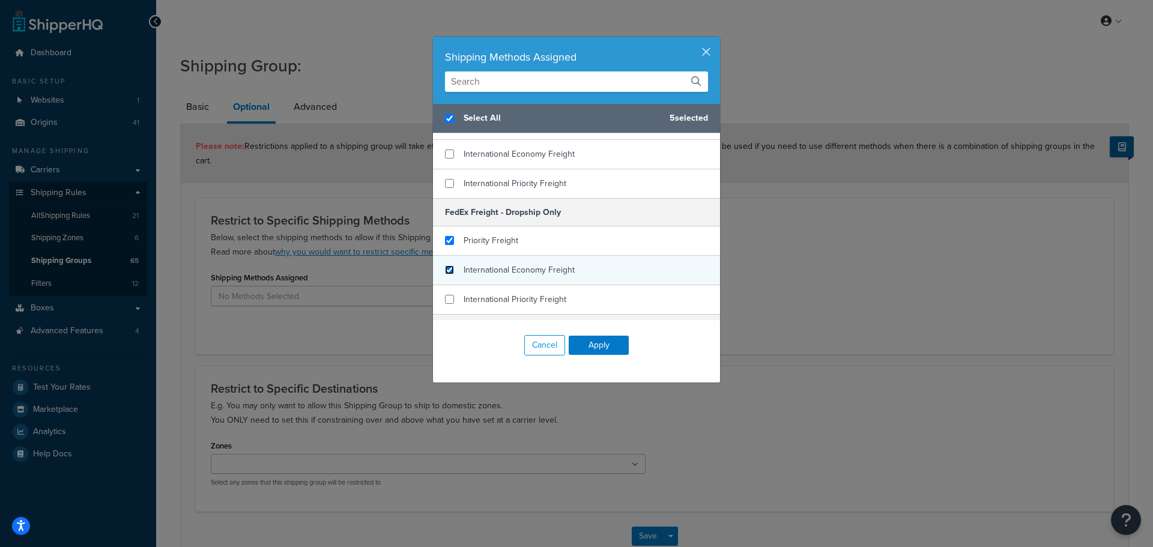
checkbox input "true"
click at [447, 274] on input "checkbox" at bounding box center [449, 269] width 9 height 9
checkbox input "true"
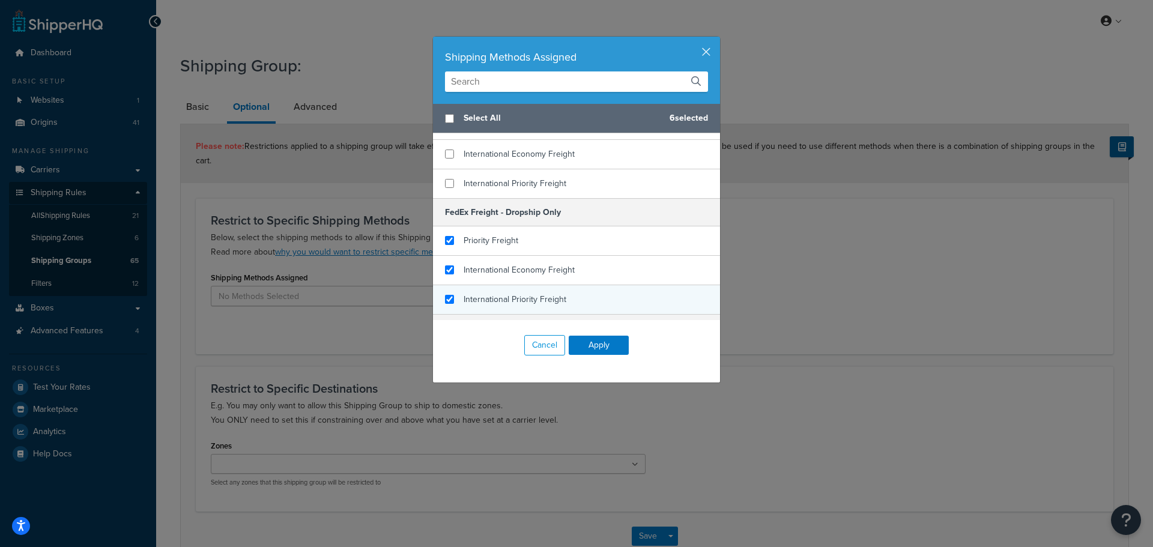
checkbox input "false"
checkbox input "true"
click at [450, 314] on div "International Priority Freight" at bounding box center [576, 299] width 287 height 29
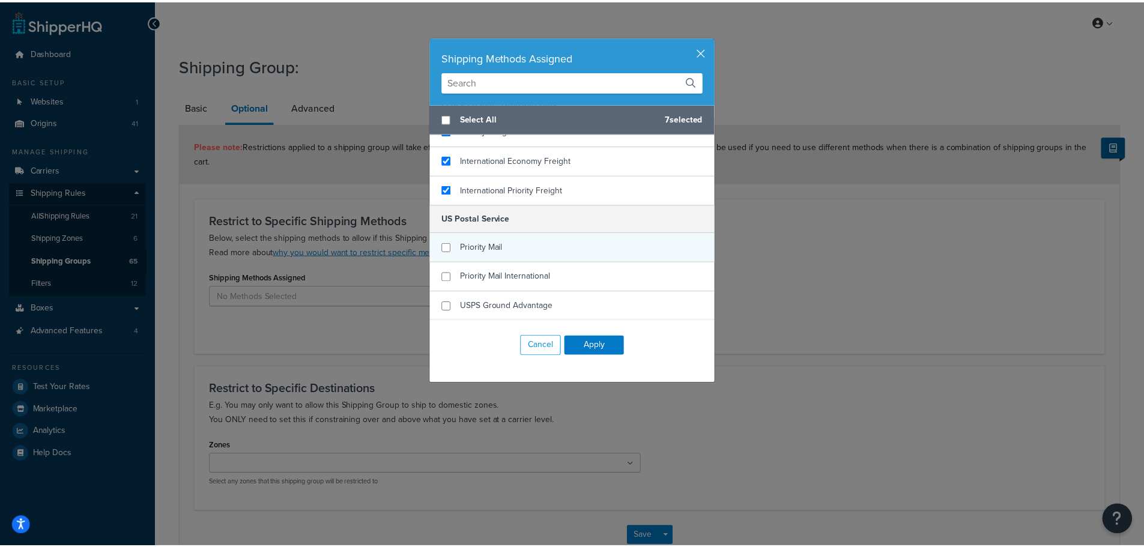
scroll to position [871, 0]
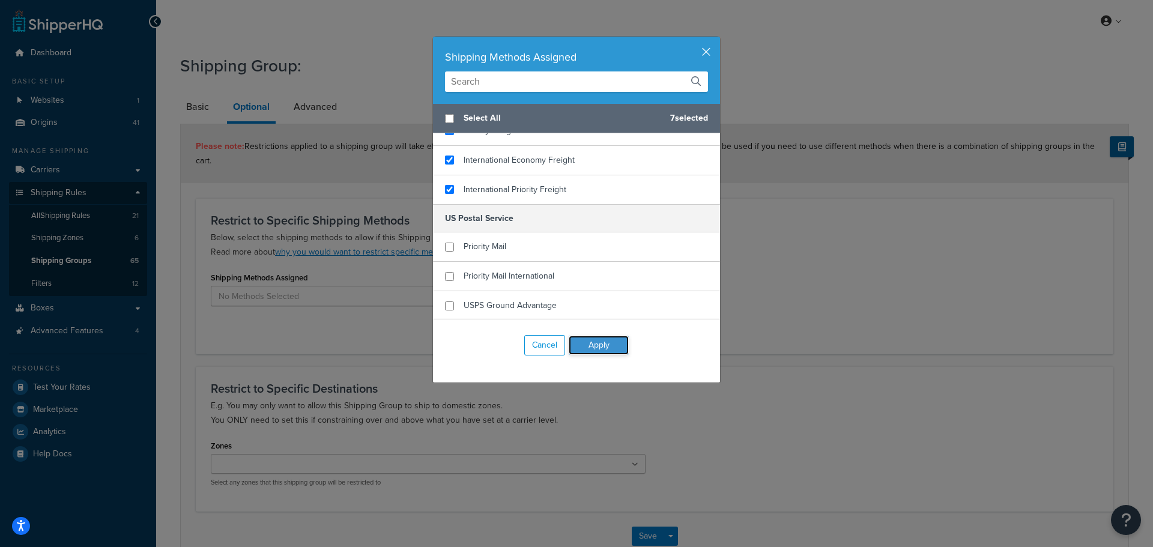
click at [582, 343] on button "Apply" at bounding box center [599, 345] width 60 height 19
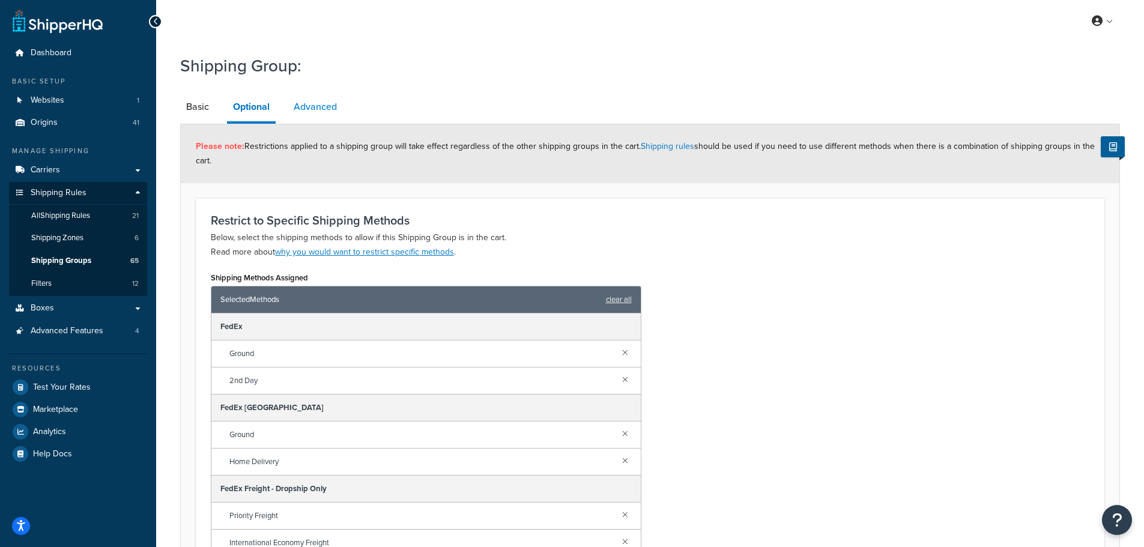
click at [300, 112] on link "Advanced" at bounding box center [315, 106] width 55 height 29
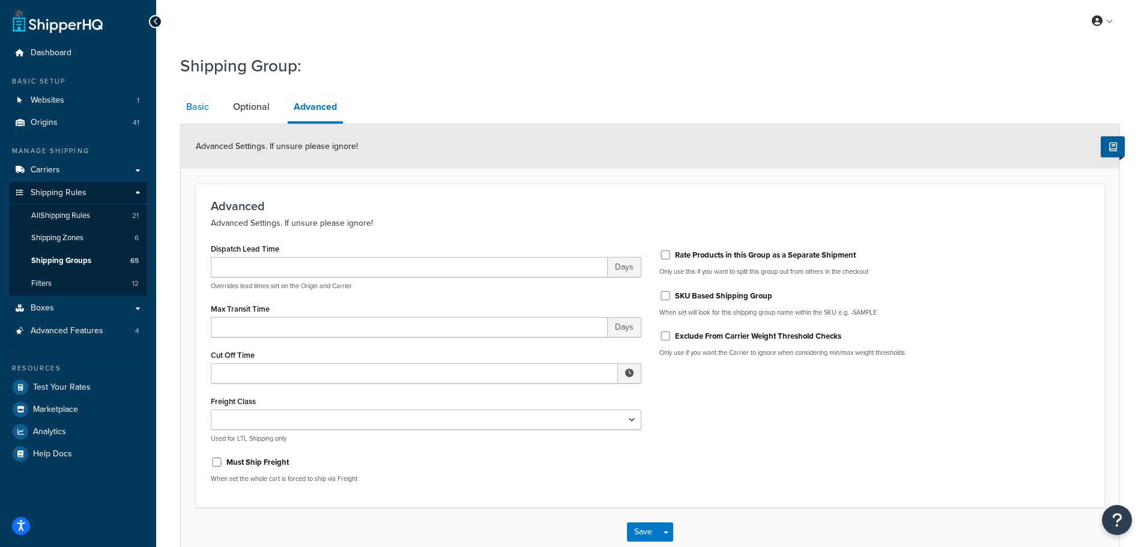
click at [202, 104] on link "Basic" at bounding box center [197, 106] width 35 height 29
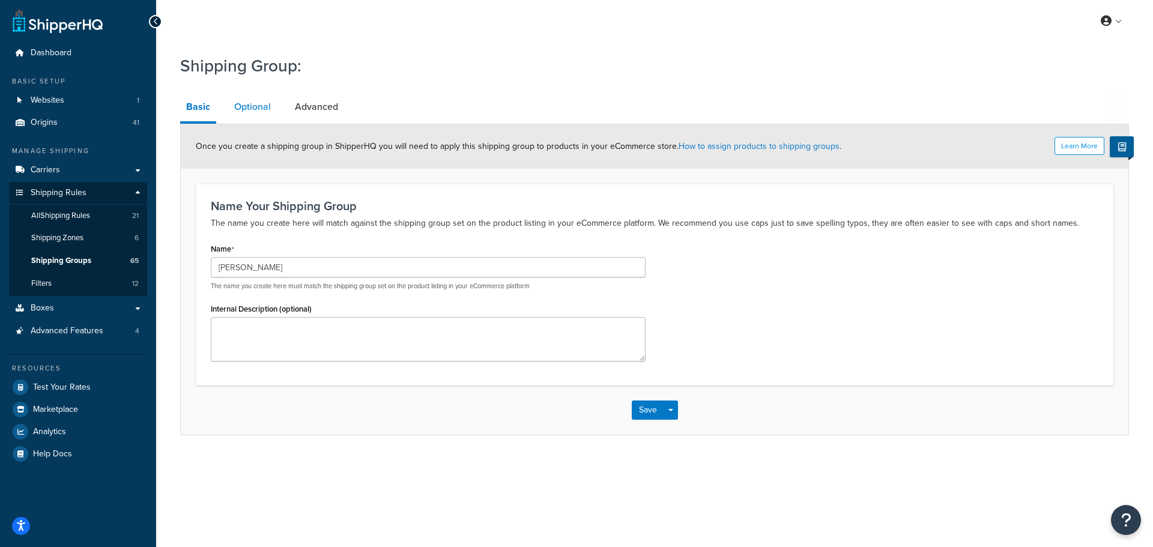
click at [255, 97] on link "Optional" at bounding box center [252, 106] width 49 height 29
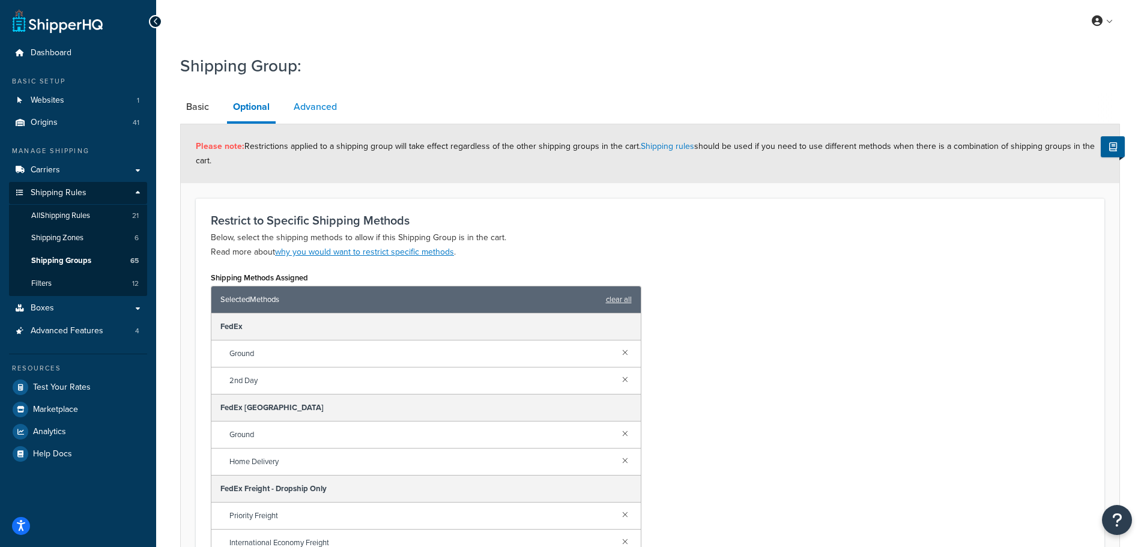
click at [316, 112] on link "Advanced" at bounding box center [315, 106] width 55 height 29
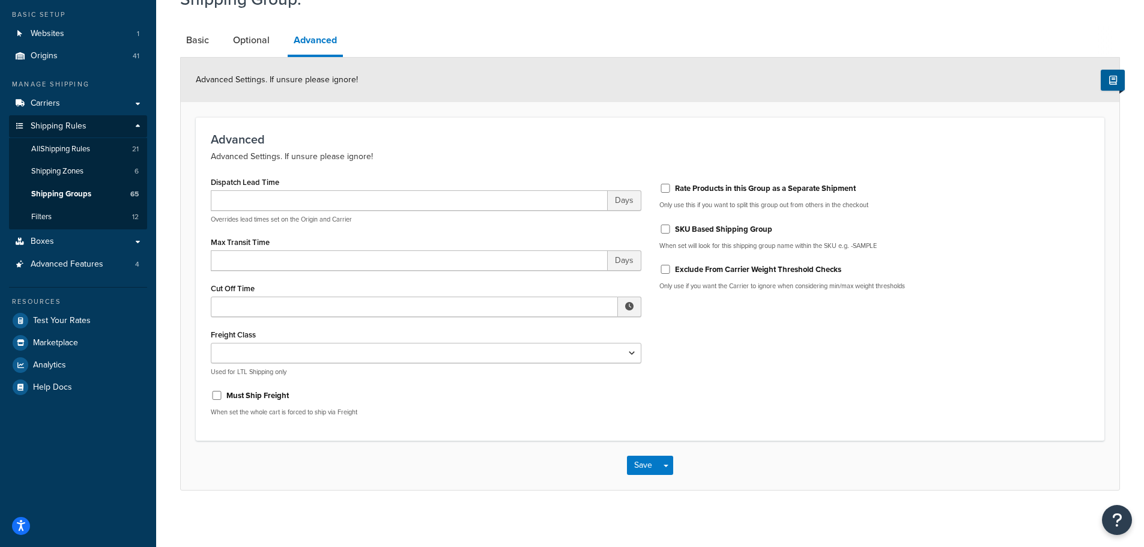
scroll to position [71, 0]
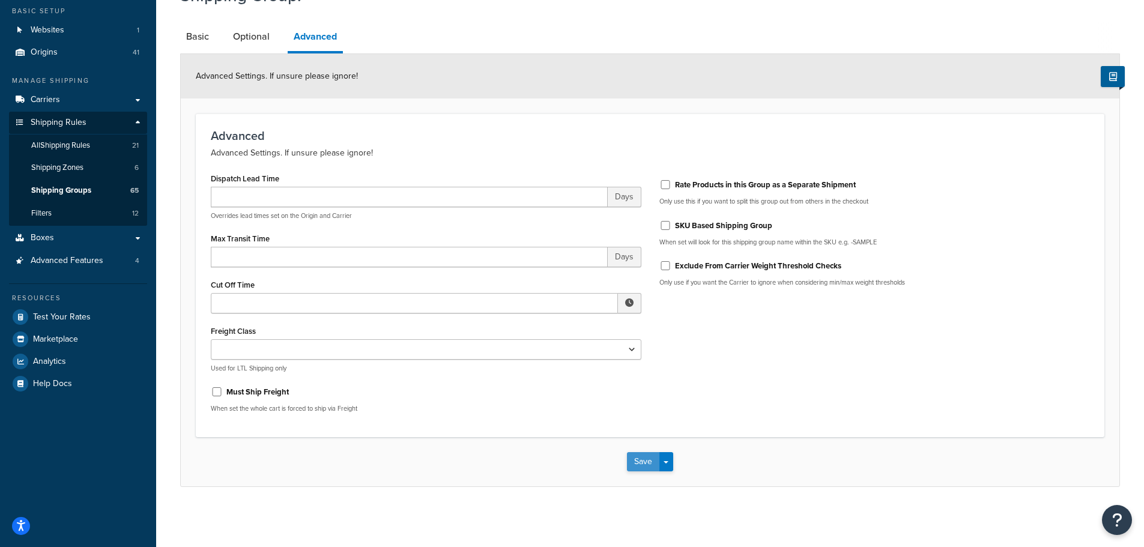
click at [640, 462] on button "Save" at bounding box center [643, 461] width 32 height 19
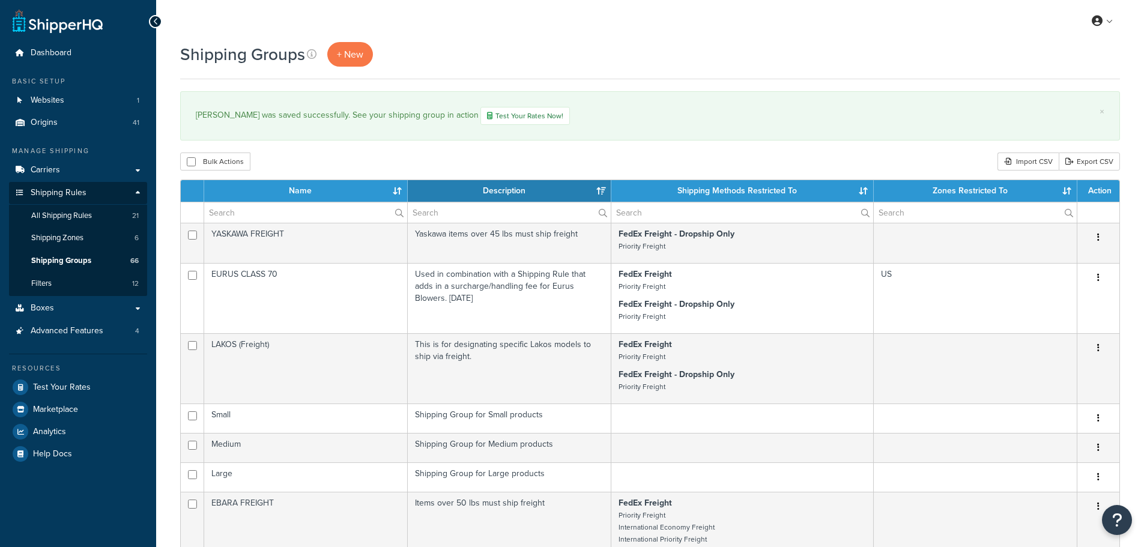
select select "15"
click at [242, 204] on input "text" at bounding box center [305, 212] width 203 height 20
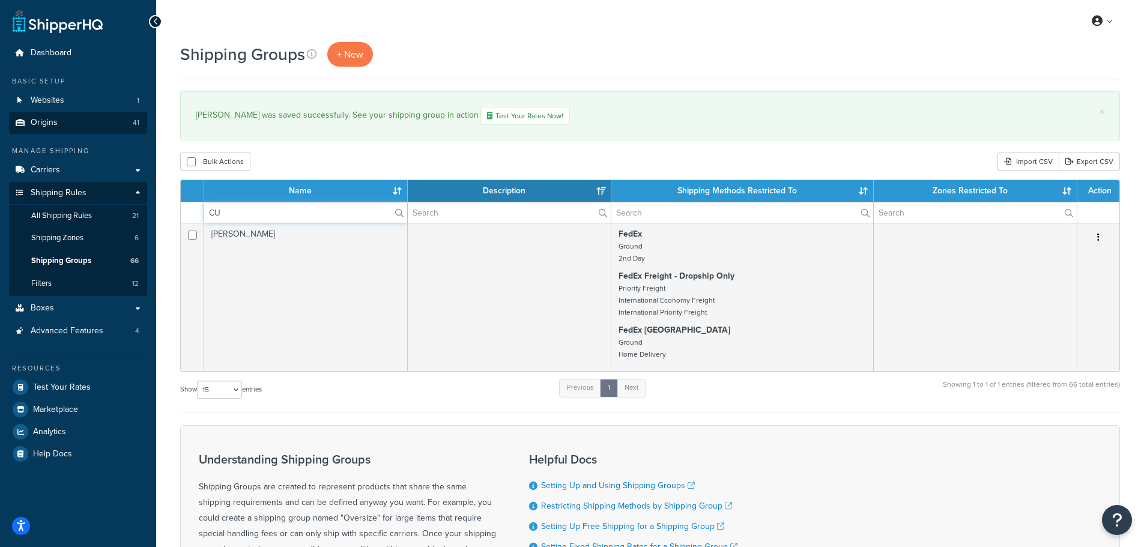
type input "CU"
click at [59, 127] on link "Origins 41" at bounding box center [78, 123] width 138 height 22
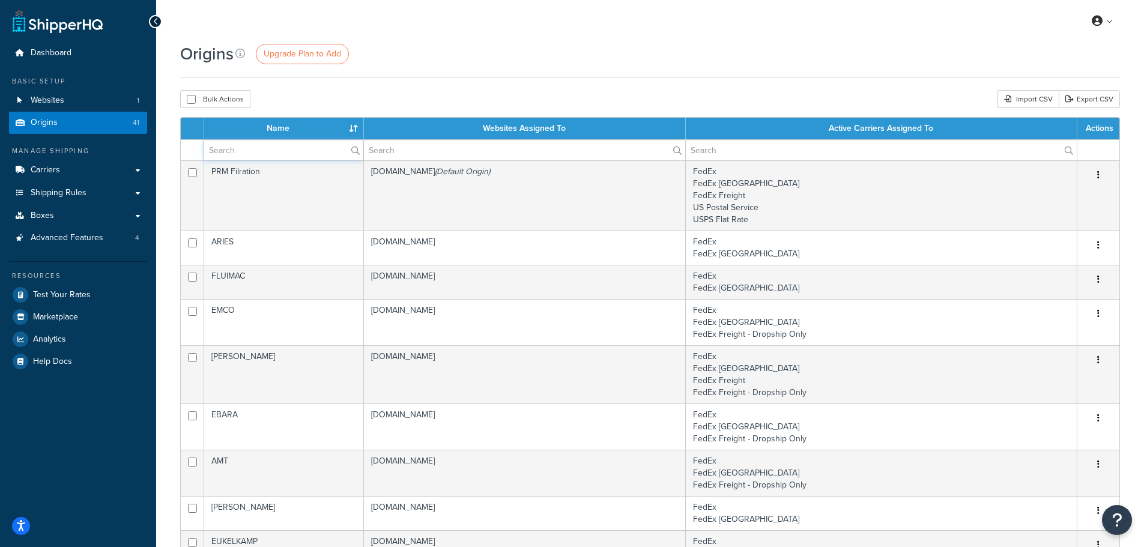
click at [264, 146] on input "text" at bounding box center [283, 150] width 159 height 20
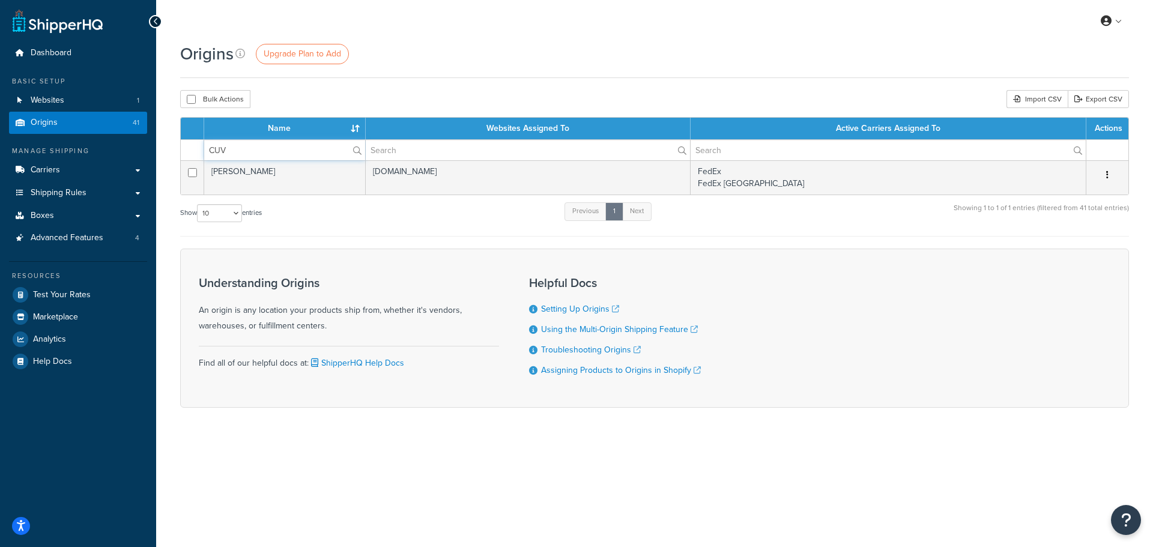
type input "CUV"
click at [73, 185] on link "Shipping Rules" at bounding box center [78, 193] width 138 height 22
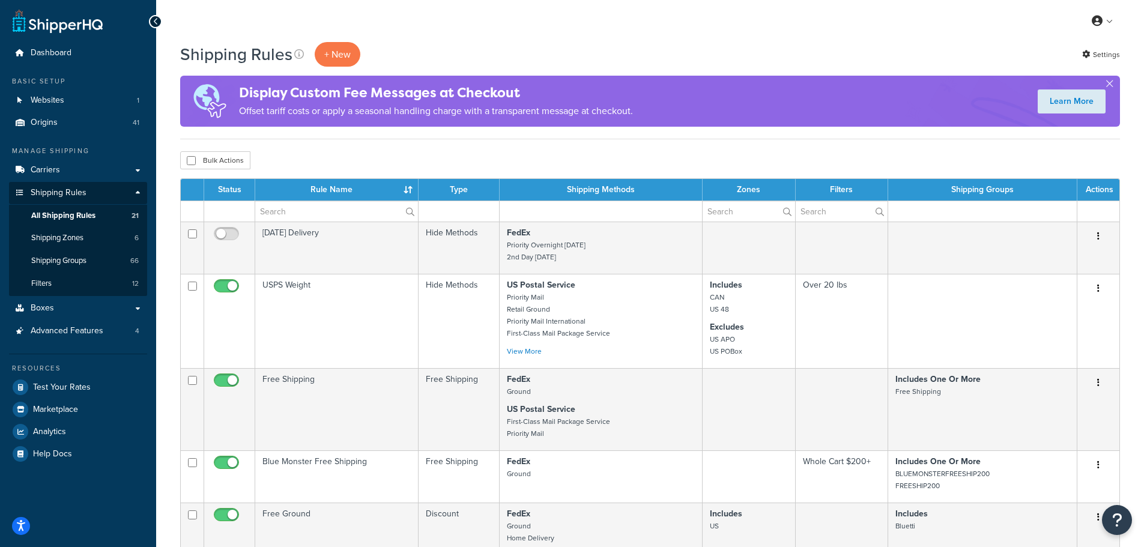
click at [361, 53] on div "Shipping Rules + New" at bounding box center [273, 54] width 186 height 25
click at [347, 55] on p "+ New" at bounding box center [338, 54] width 46 height 25
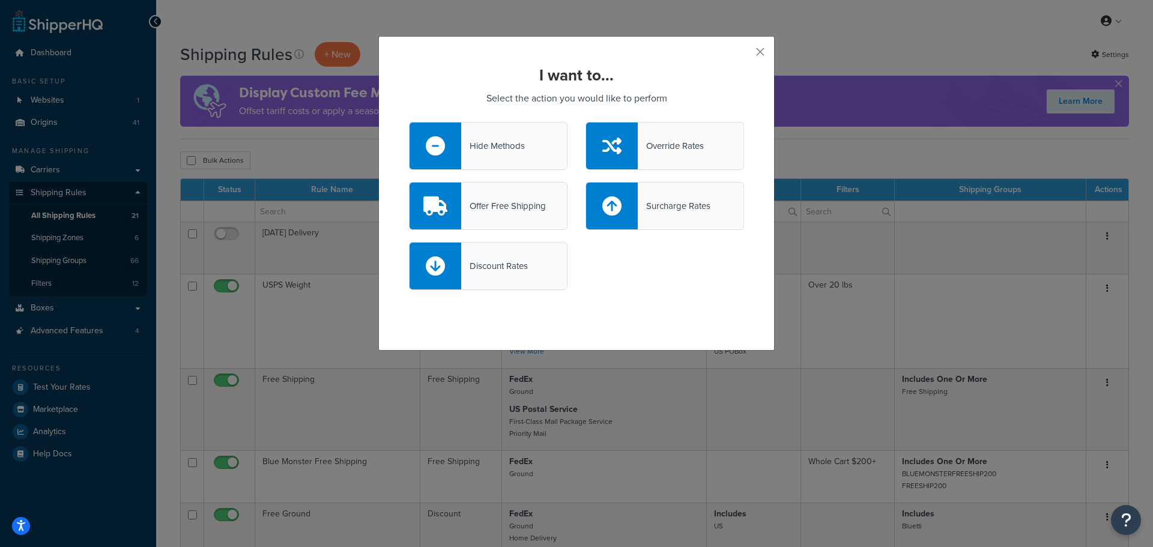
click at [643, 142] on div "Override Rates" at bounding box center [671, 146] width 66 height 17
click at [0, 0] on input "Override Rates" at bounding box center [0, 0] width 0 height 0
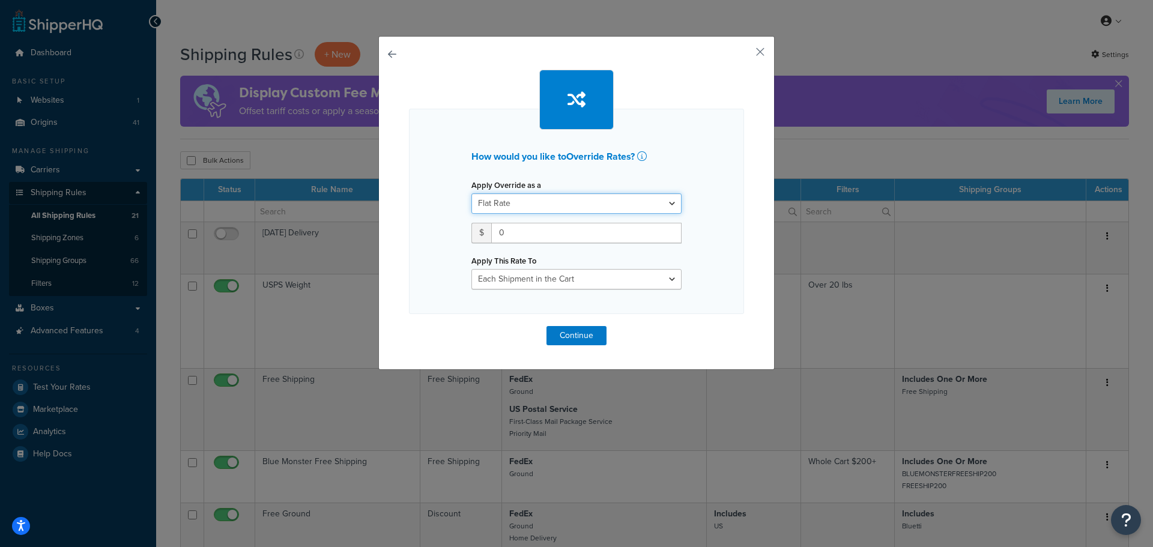
click at [600, 204] on select "Flat Rate Percentage Flat Rate & Percentage" at bounding box center [576, 203] width 210 height 20
select select "PERCENTAGE"
click at [471, 193] on select "Flat Rate Percentage Flat Rate & Percentage" at bounding box center [576, 203] width 210 height 20
click at [518, 231] on input "number" at bounding box center [508, 233] width 75 height 20
click at [599, 234] on select "Order Value" at bounding box center [633, 233] width 96 height 20
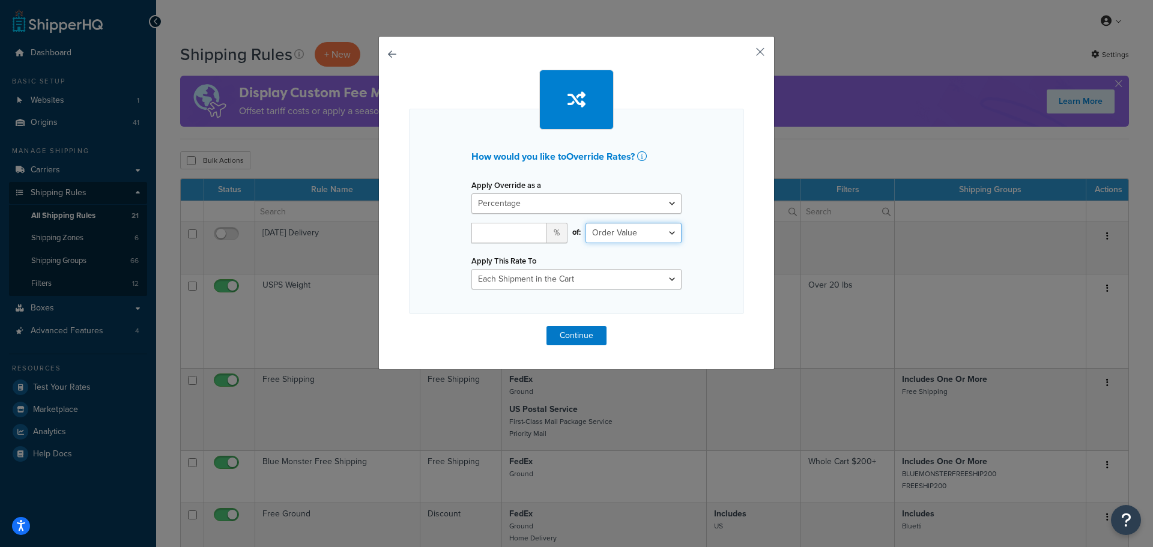
click at [605, 243] on select "Order Value" at bounding box center [633, 233] width 96 height 20
click at [564, 276] on select "Each Shipment in the Cart Each Origin in the Cart Each Shipping Group in the Ca…" at bounding box center [576, 279] width 210 height 20
click at [471, 269] on select "Each Shipment in the Cart Each Origin in the Cart Each Shipping Group in the Ca…" at bounding box center [576, 279] width 210 height 20
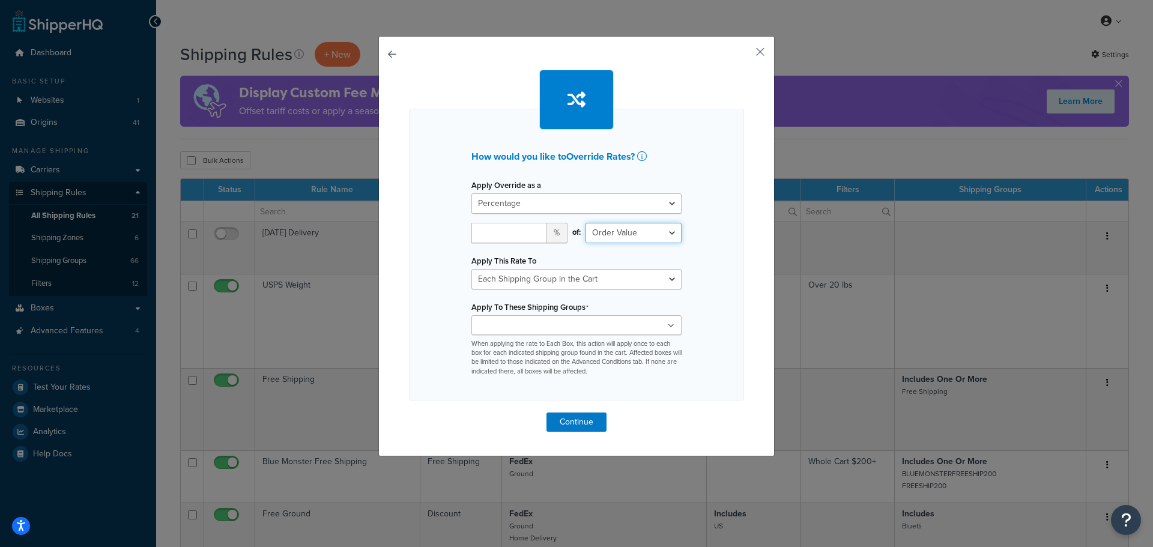
click at [618, 231] on select "Order Value" at bounding box center [633, 233] width 96 height 20
click at [711, 225] on div "How would you like to Override Rates ? Apply Override as a Flat Rate Percentage…" at bounding box center [576, 255] width 335 height 292
click at [651, 207] on select "Flat Rate Percentage Flat Rate & Percentage" at bounding box center [576, 203] width 210 height 20
click at [558, 270] on select "Each Shipment in the Cart Each Origin in the Cart Each Shipping Group in the Ca…" at bounding box center [576, 279] width 210 height 20
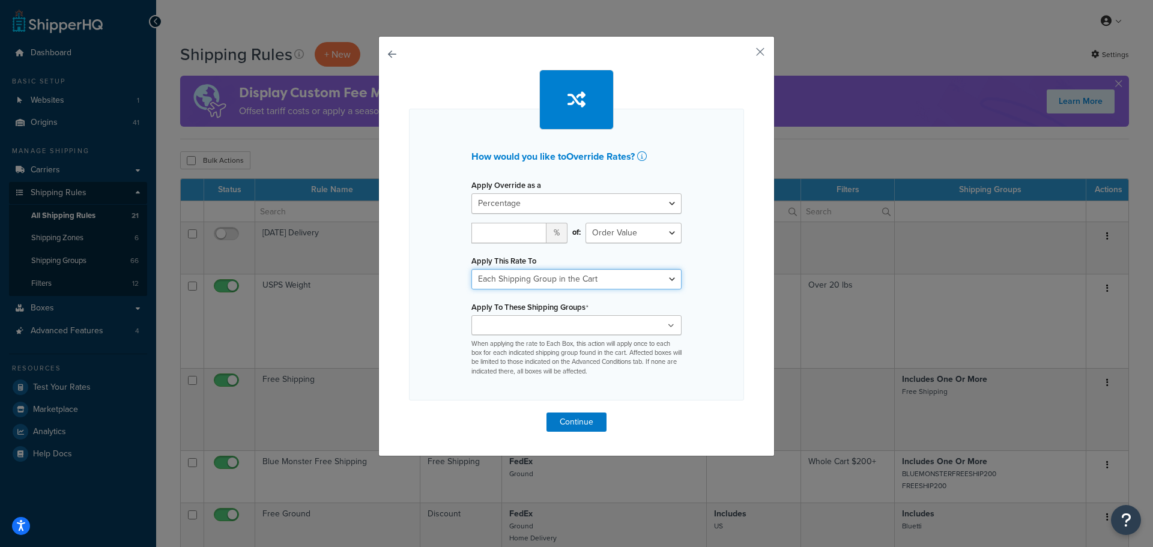
select select "LOCATION"
click at [471, 269] on select "Each Shipment in the Cart Each Origin in the Cart Each Shipping Group in the Ca…" at bounding box center [576, 279] width 210 height 20
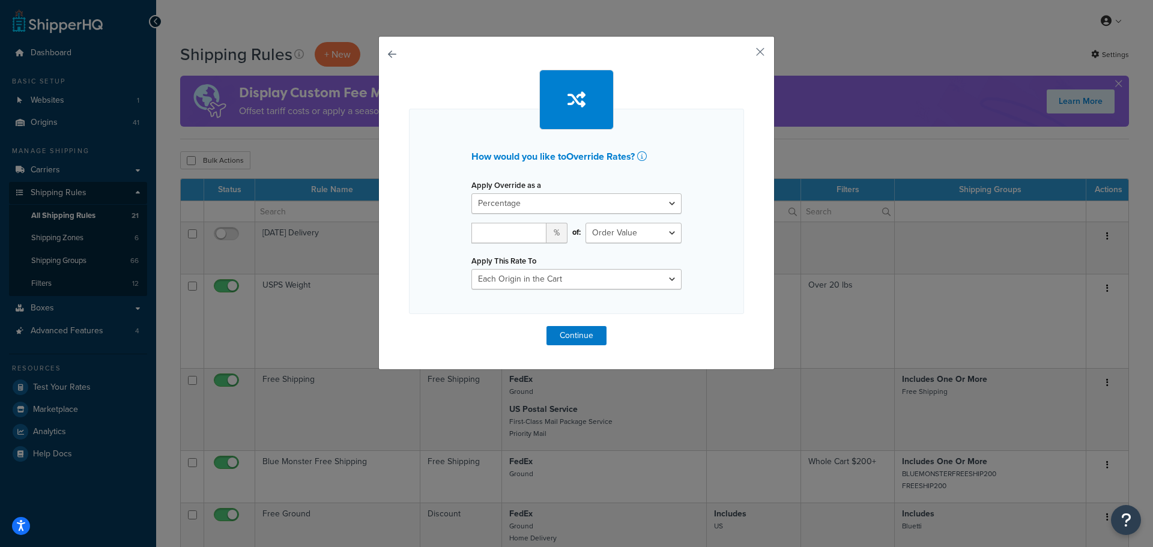
click at [674, 229] on div "of: Order Value" at bounding box center [633, 237] width 114 height 29
click at [663, 229] on select "Order Value" at bounding box center [633, 233] width 96 height 20
click at [409, 326] on button "button" at bounding box center [409, 326] width 0 height 0
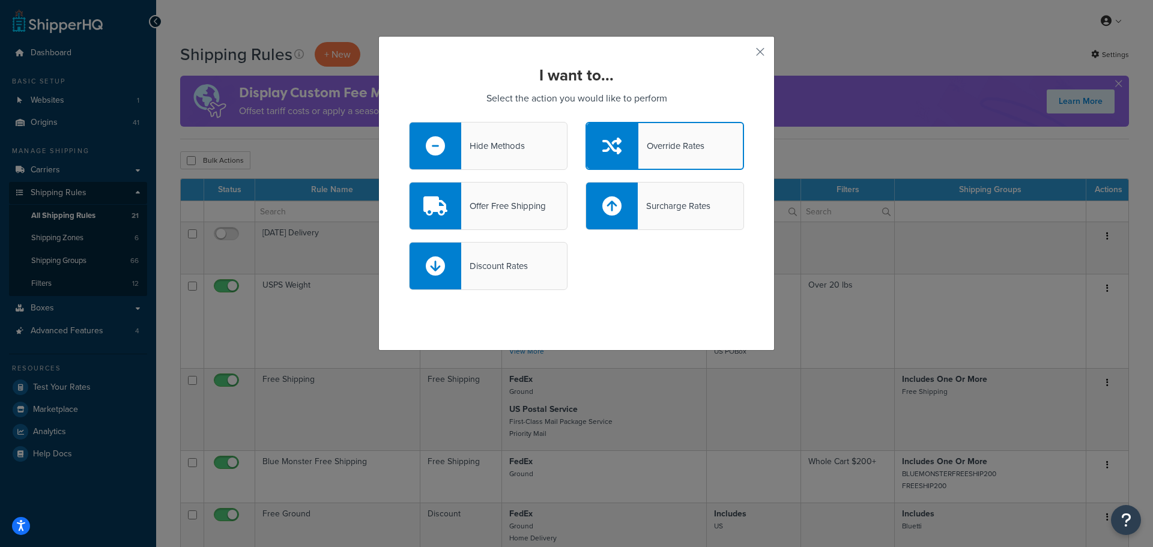
click at [647, 211] on div "Surcharge Rates" at bounding box center [674, 206] width 73 height 17
click at [0, 0] on input "Surcharge Rates" at bounding box center [0, 0] width 0 height 0
select select "CART"
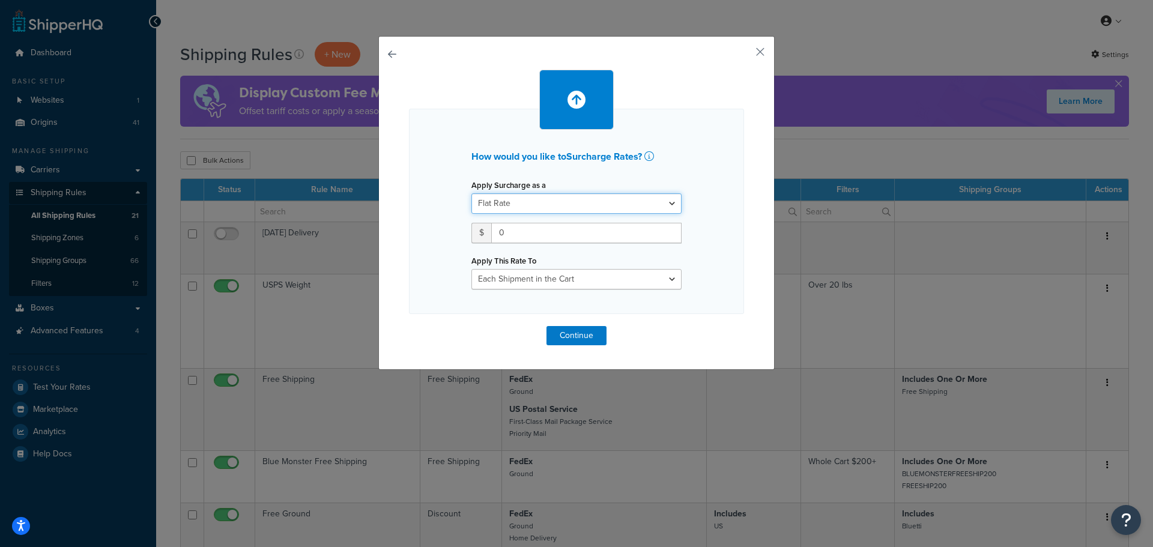
click at [576, 204] on select "Flat Rate Percentage Flat Rate & Percentage" at bounding box center [576, 203] width 210 height 20
click at [575, 213] on select "Flat Rate Percentage Flat Rate & Percentage" at bounding box center [576, 203] width 210 height 20
click at [551, 209] on select "Flat Rate Percentage Flat Rate & Percentage" at bounding box center [576, 203] width 210 height 20
select select "PERCENTAGE"
click at [471, 193] on select "Flat Rate Percentage Flat Rate & Percentage" at bounding box center [576, 203] width 210 height 20
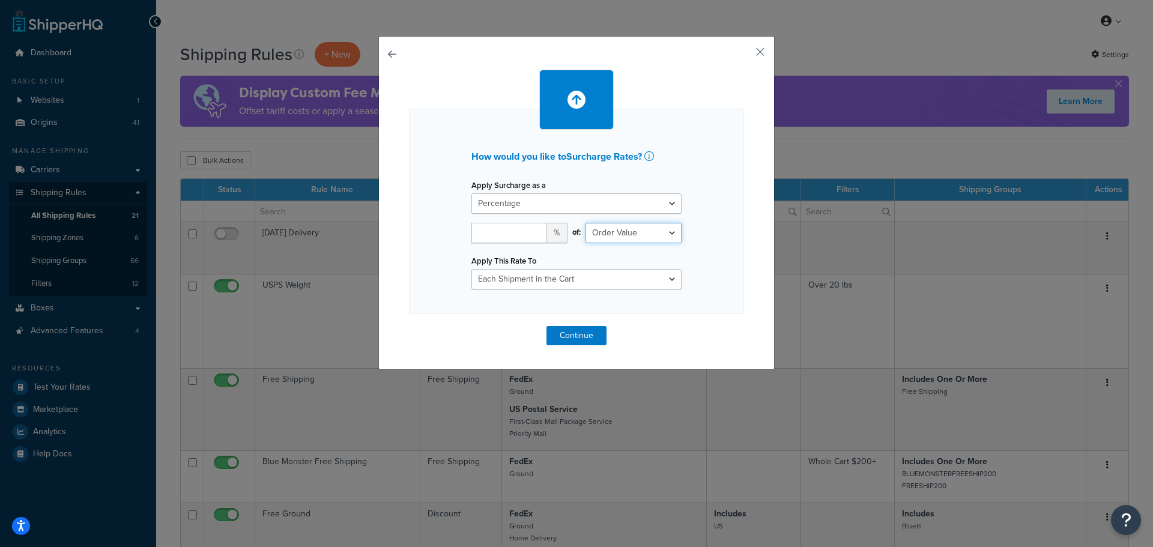
click at [603, 236] on select "Shipping Price Order Value" at bounding box center [633, 233] width 96 height 20
select select "SHIPPING"
click at [585, 223] on select "Shipping Price Order Value" at bounding box center [633, 233] width 96 height 20
click at [503, 239] on input "number" at bounding box center [508, 233] width 75 height 20
type input "50"
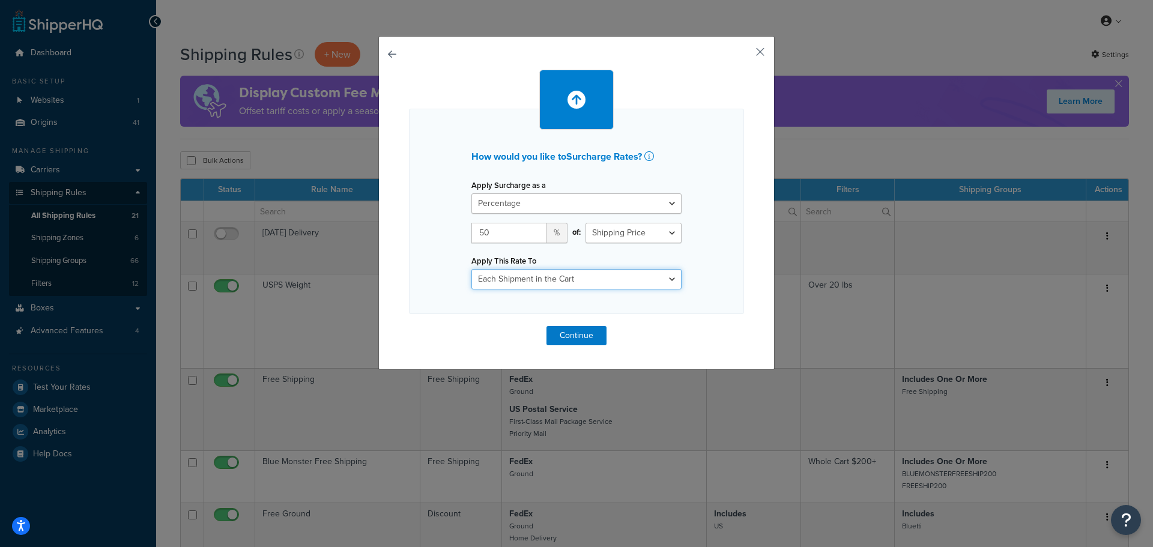
click at [536, 279] on select "Entire Cart Each Shipment in the Cart Each Origin in the Cart Each Shipping Gro…" at bounding box center [576, 279] width 210 height 20
select select "ITEM"
click at [471, 269] on select "Entire Cart Each Shipment in the Cart Each Origin in the Cart Each Shipping Gro…" at bounding box center [576, 279] width 210 height 20
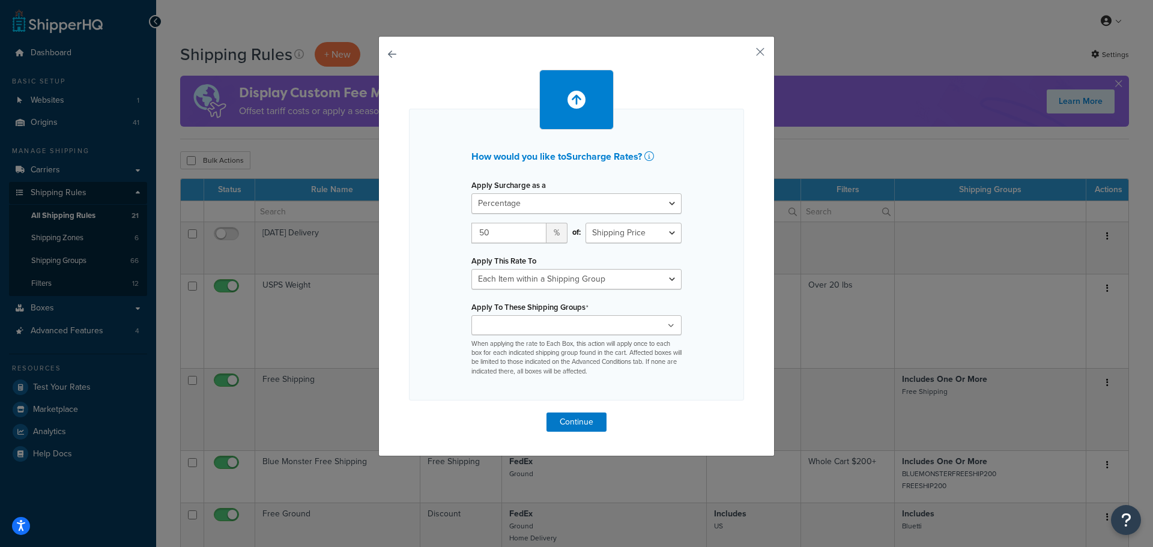
click at [551, 322] on input "Apply To These Shipping Groups" at bounding box center [528, 325] width 106 height 13
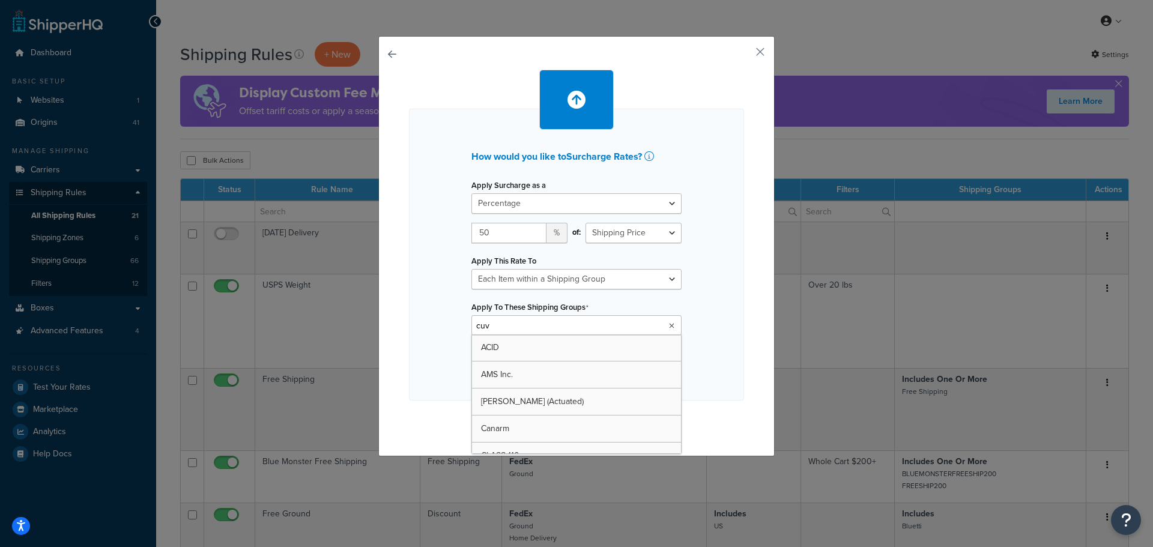
type input "cuvo"
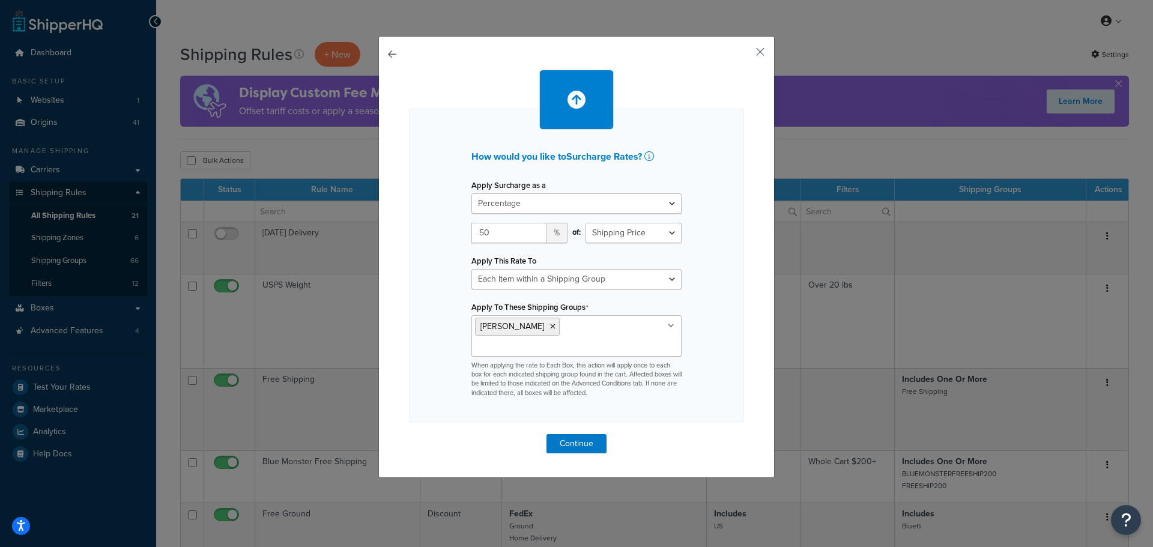
click at [707, 338] on div "How would you like to Surcharge Rates ? Apply Surcharge as a Flat Rate Percenta…" at bounding box center [576, 265] width 335 height 313
click at [581, 434] on button "Continue" at bounding box center [576, 443] width 60 height 19
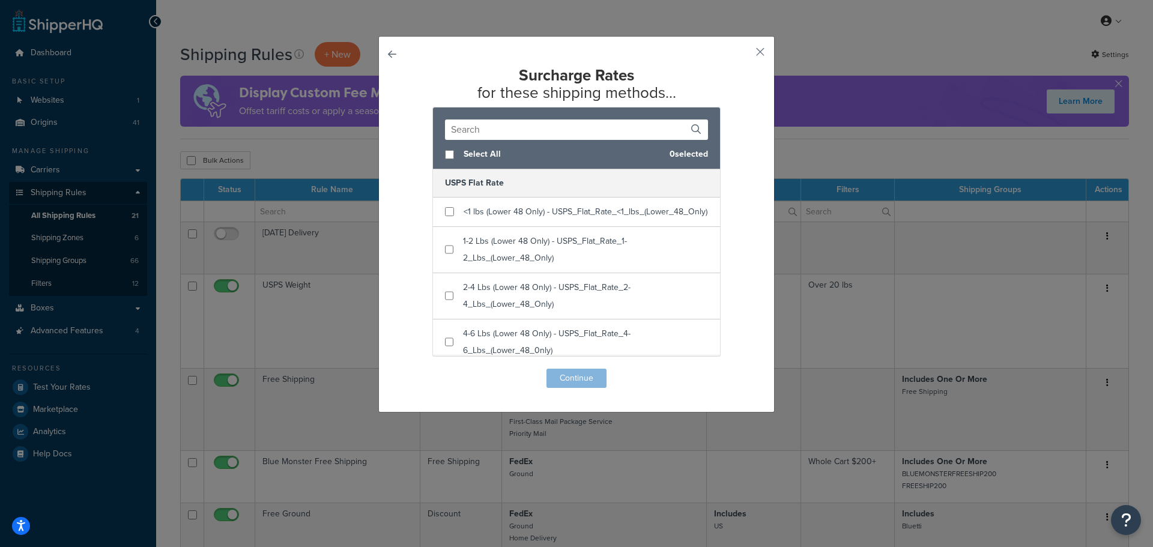
click at [433, 144] on div "Select All 0 selected" at bounding box center [576, 154] width 287 height 29
checkbox input "true"
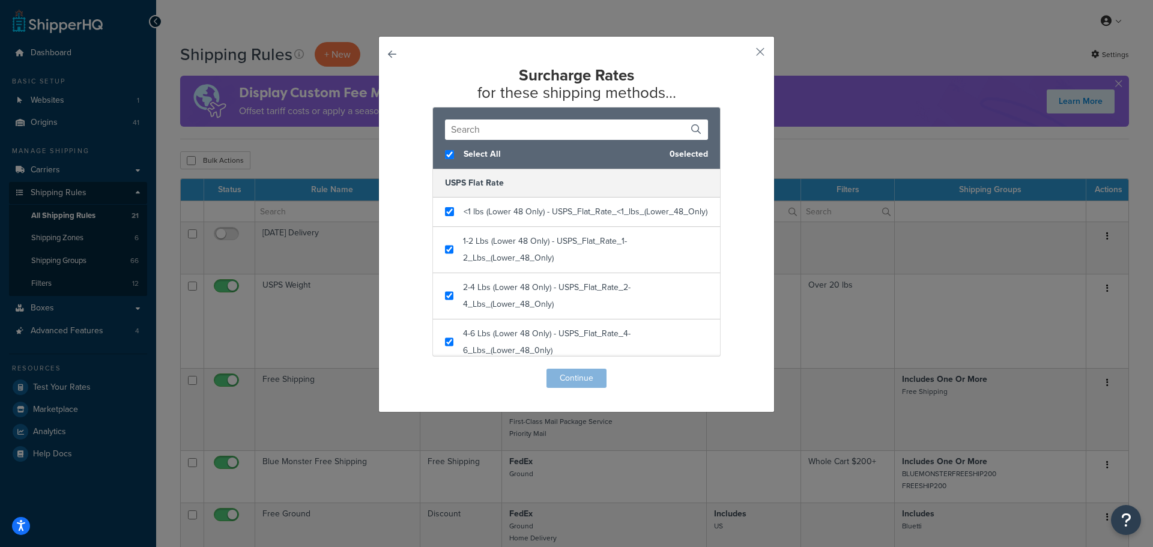
checkbox input "true"
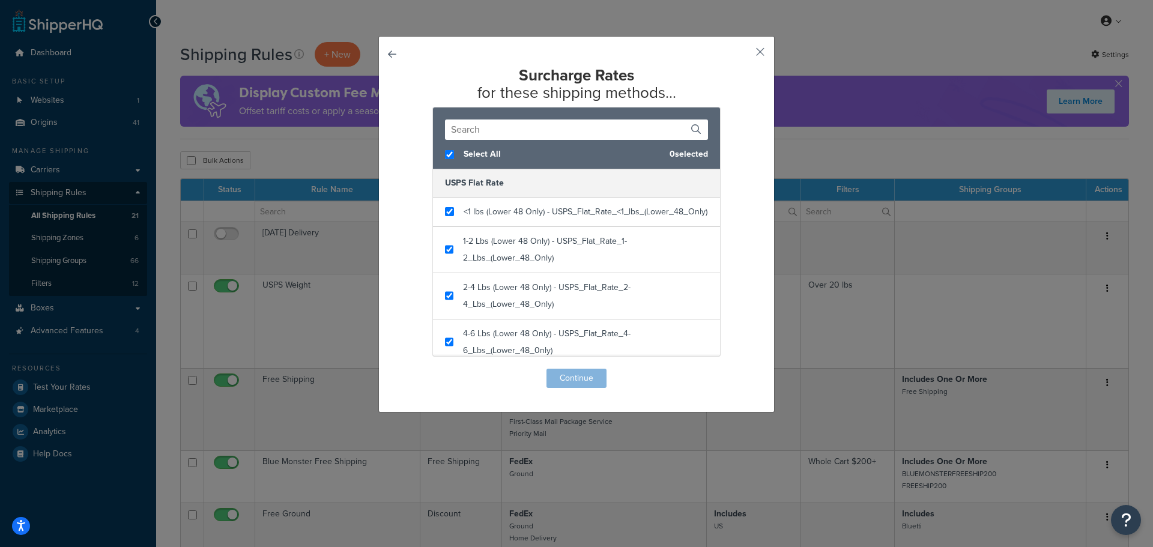
checkbox input "true"
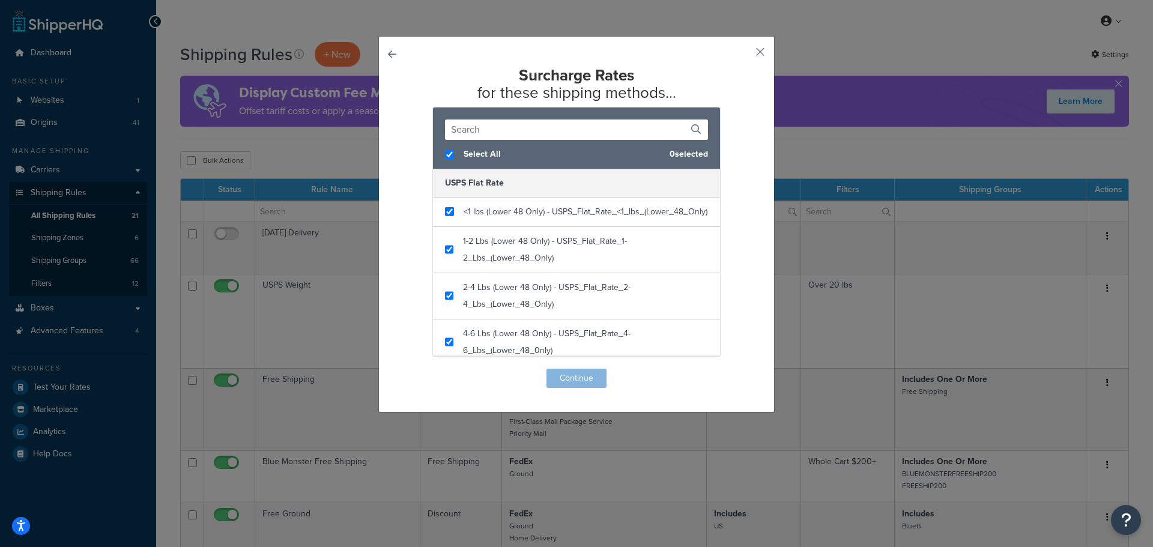
checkbox input "true"
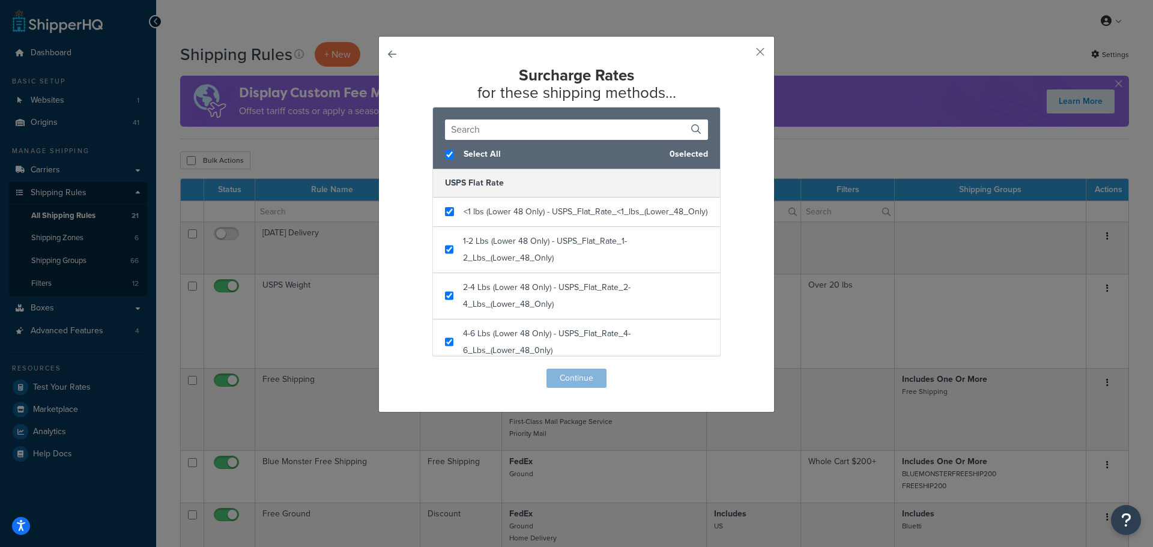
checkbox input "true"
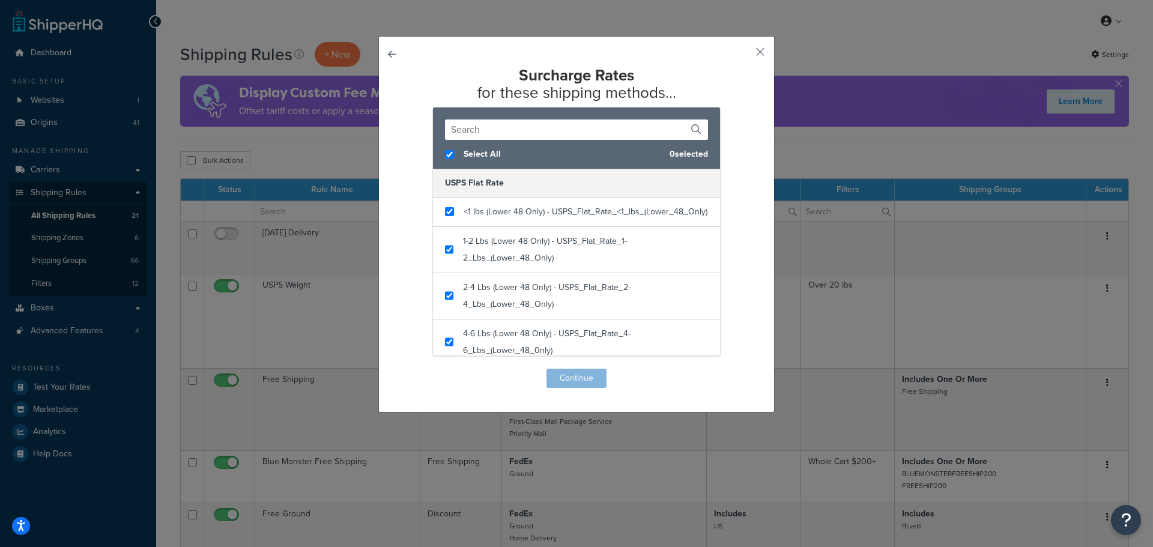
checkbox input "true"
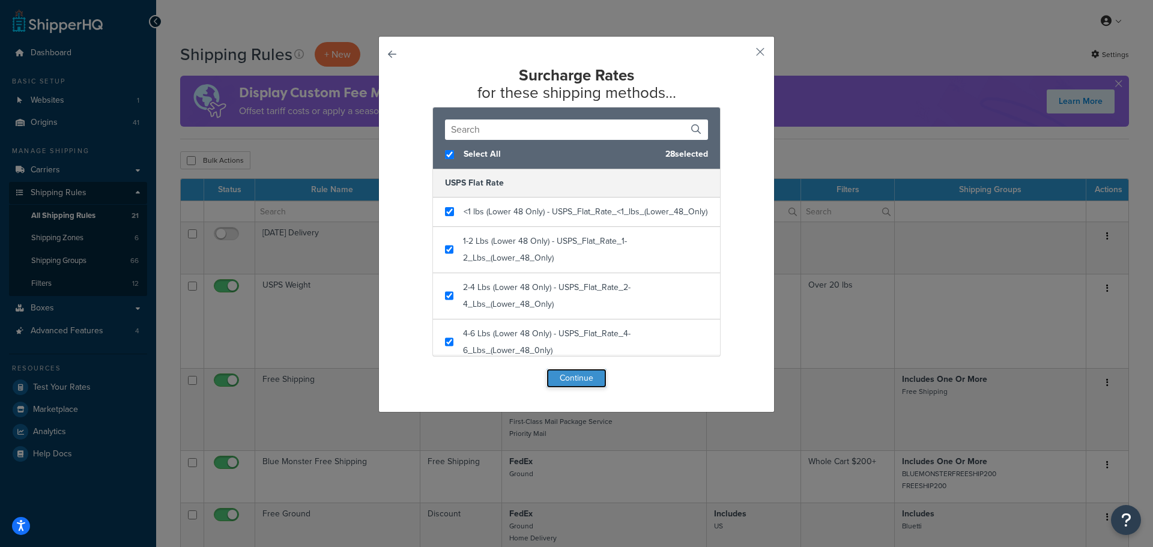
click at [581, 380] on button "Continue" at bounding box center [576, 378] width 60 height 19
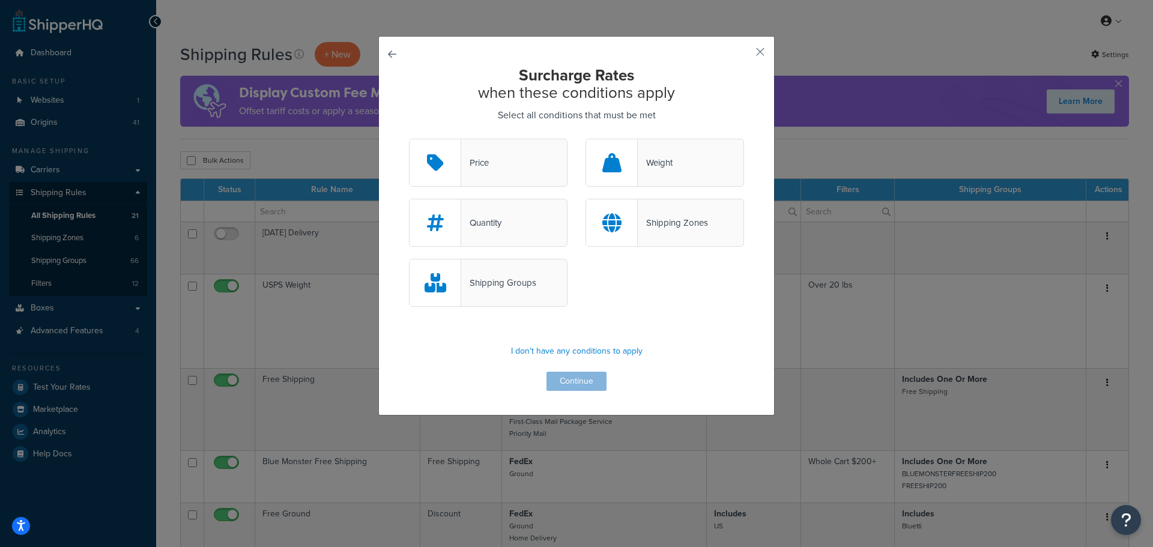
click at [524, 276] on div "Shipping Groups" at bounding box center [498, 282] width 75 height 17
click at [0, 0] on input "Shipping Groups" at bounding box center [0, 0] width 0 height 0
click at [567, 355] on p "I don't have any conditions to apply" at bounding box center [576, 351] width 335 height 17
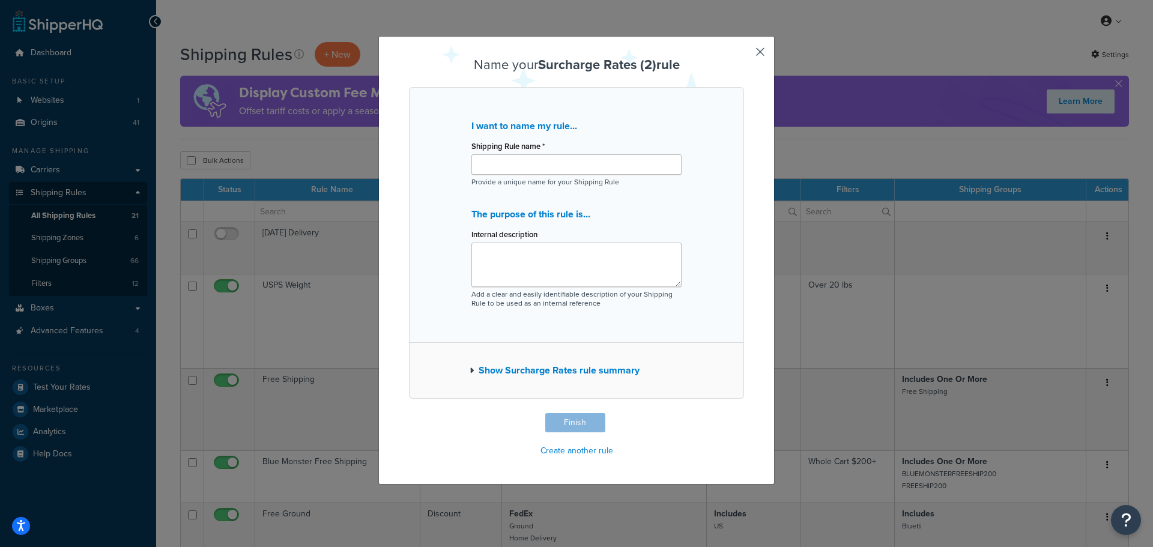
click at [527, 178] on p "Provide a unique name for your Shipping Rule" at bounding box center [576, 182] width 210 height 9
click at [528, 173] on input "Shipping Rule name *" at bounding box center [576, 164] width 210 height 20
type input "Grundfos Surcharge"
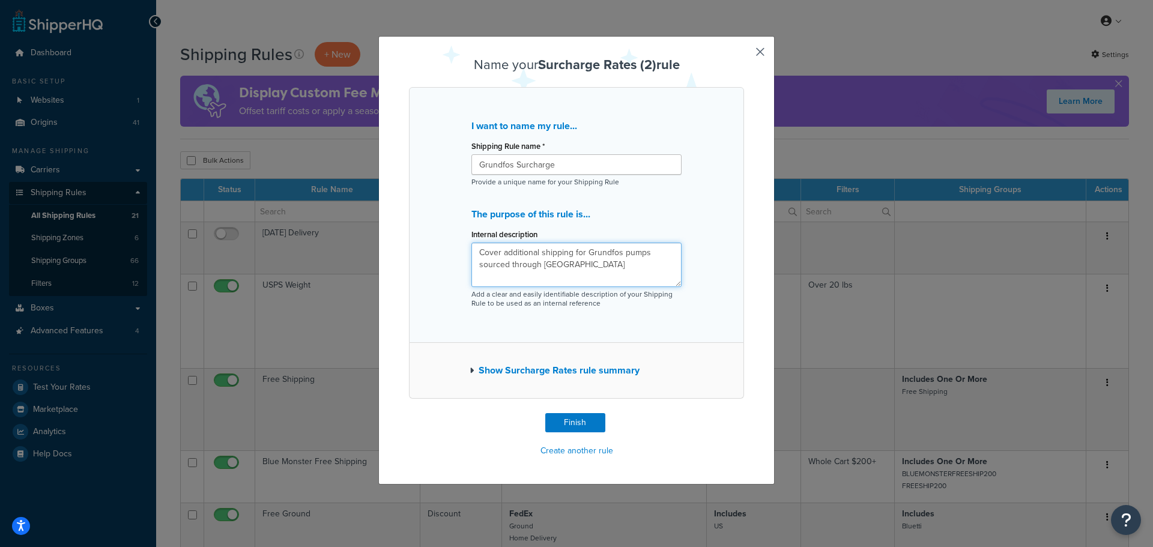
type textarea "Cover additional shipping for Grundfos pumps sourced through Cuvo"
click at [559, 364] on button "Show Surcharge Rates rule summary" at bounding box center [555, 370] width 170 height 17
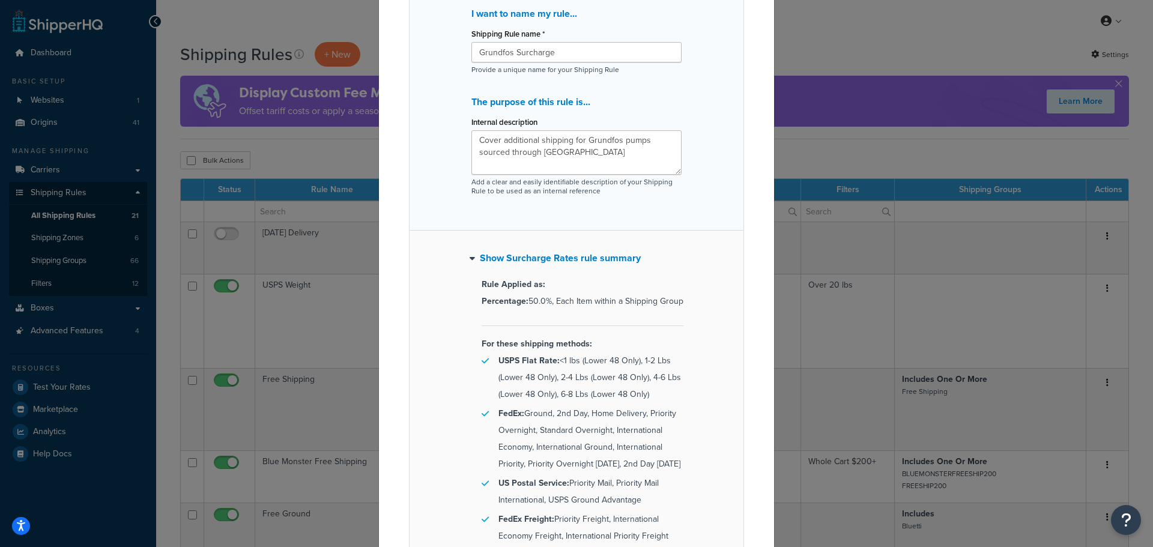
scroll to position [120, 0]
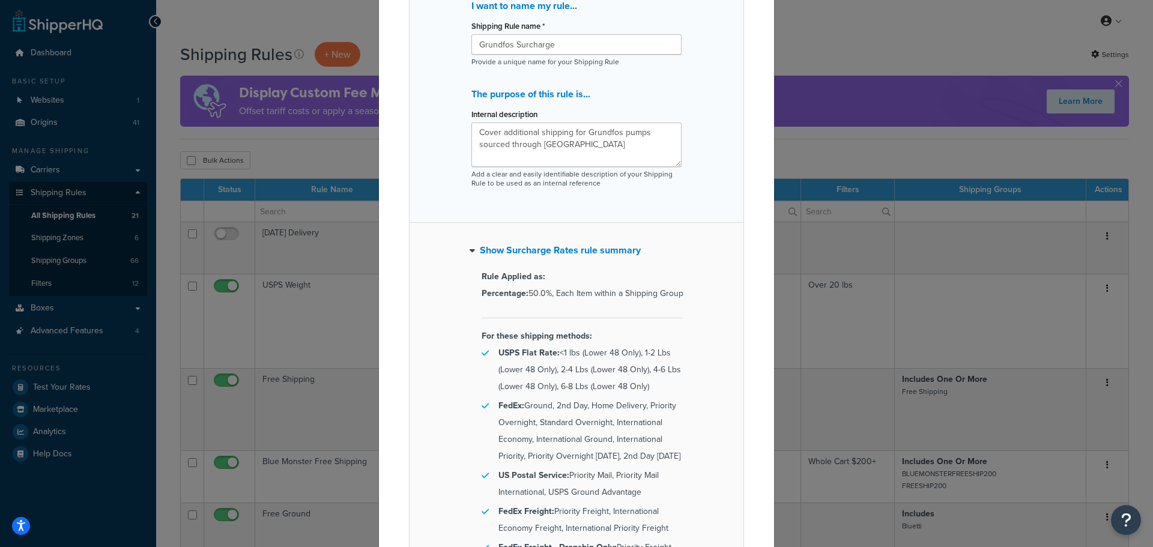
click at [546, 255] on button "Show Surcharge Rates rule summary" at bounding box center [555, 250] width 171 height 17
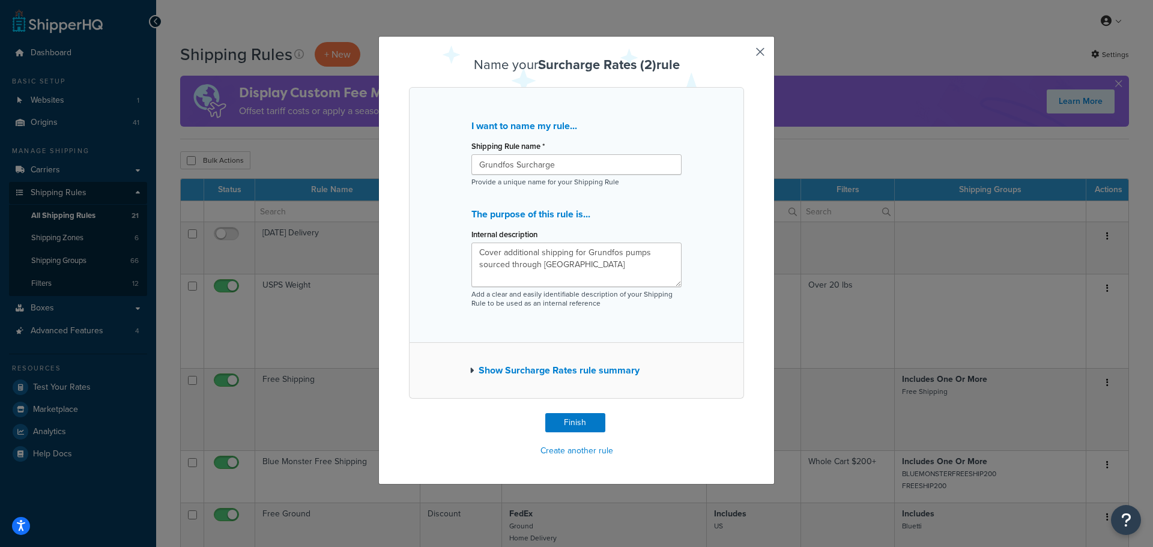
click at [529, 360] on div "Show Surcharge Rates rule summary" at bounding box center [576, 371] width 335 height 56
click at [525, 367] on button "Show Surcharge Rates rule summary" at bounding box center [555, 370] width 170 height 17
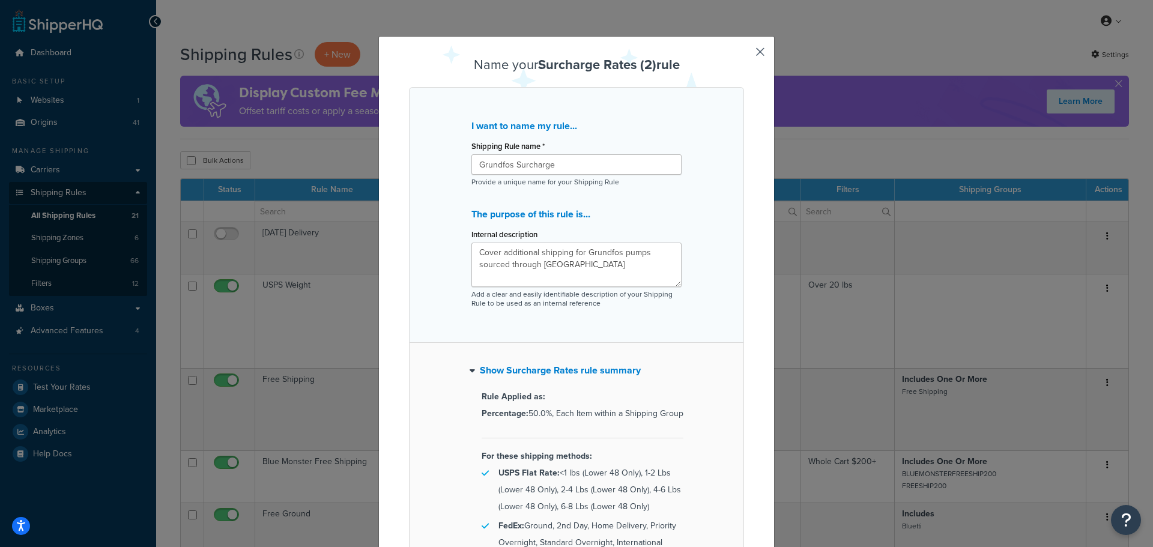
click at [527, 365] on button "Show Surcharge Rates rule summary" at bounding box center [555, 370] width 171 height 17
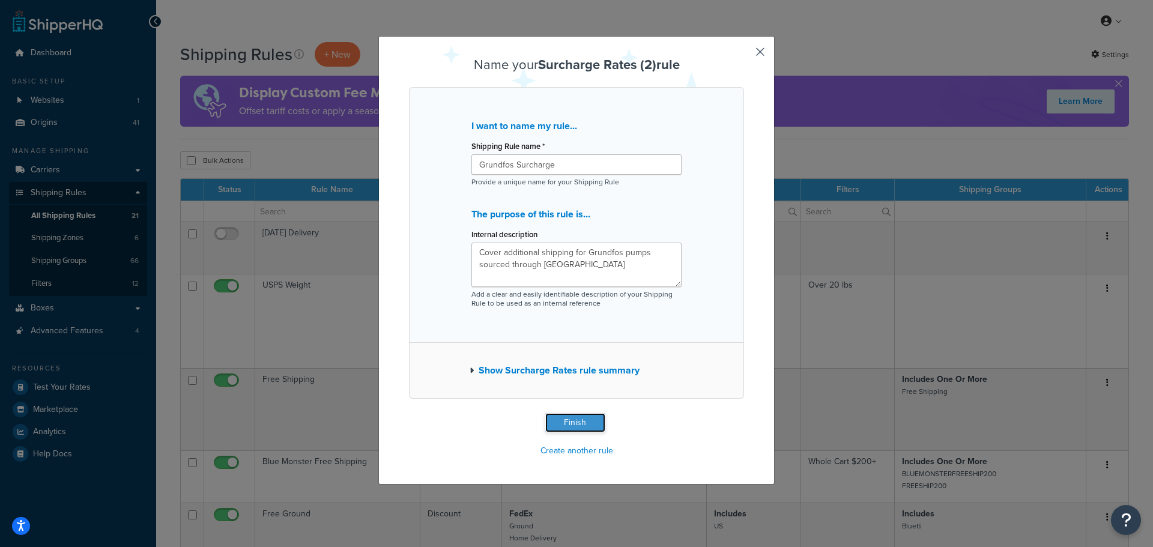
click at [572, 417] on button "Finish" at bounding box center [575, 422] width 60 height 19
